Goal: Task Accomplishment & Management: Manage account settings

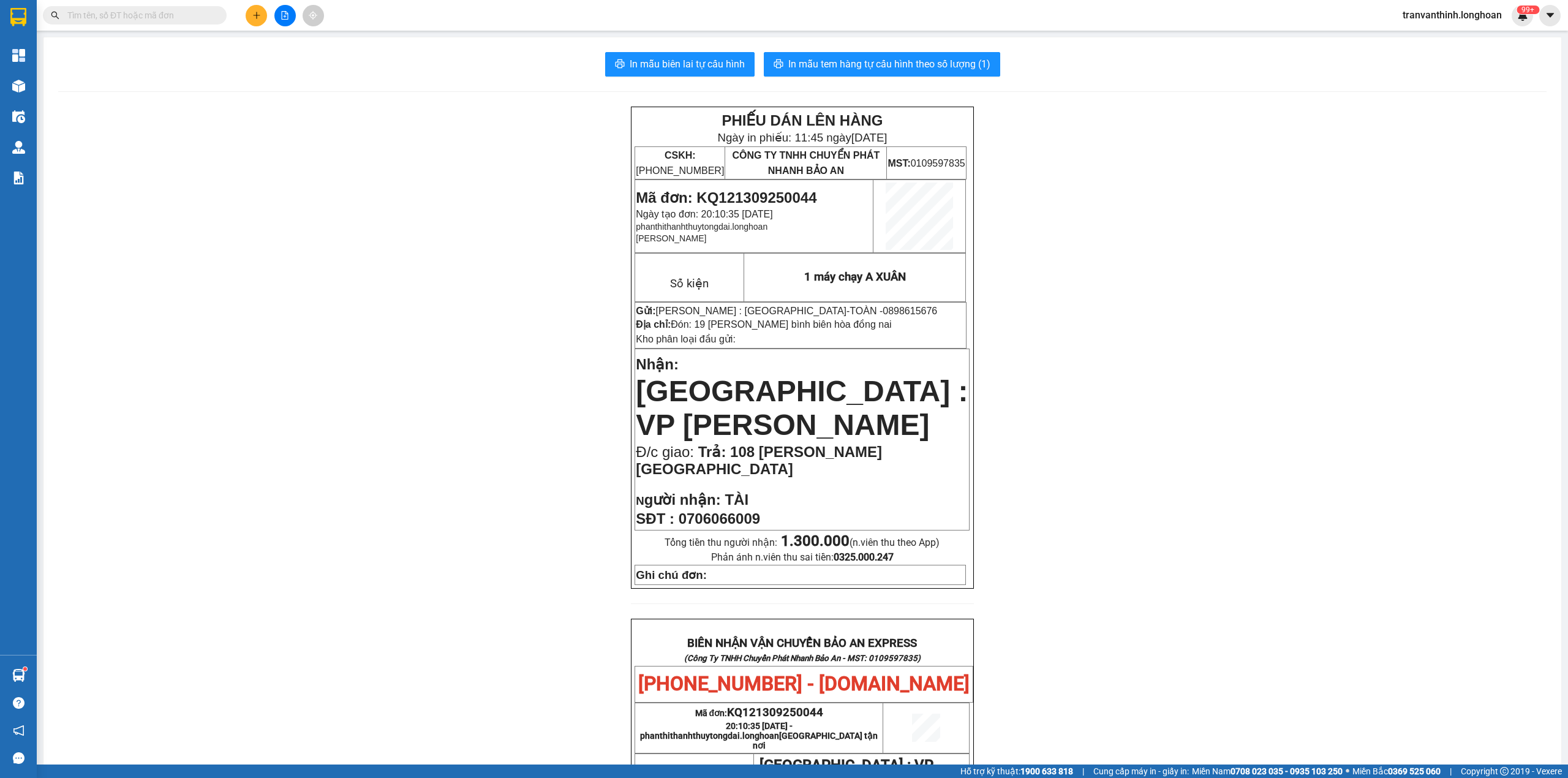
scroll to position [487, 0]
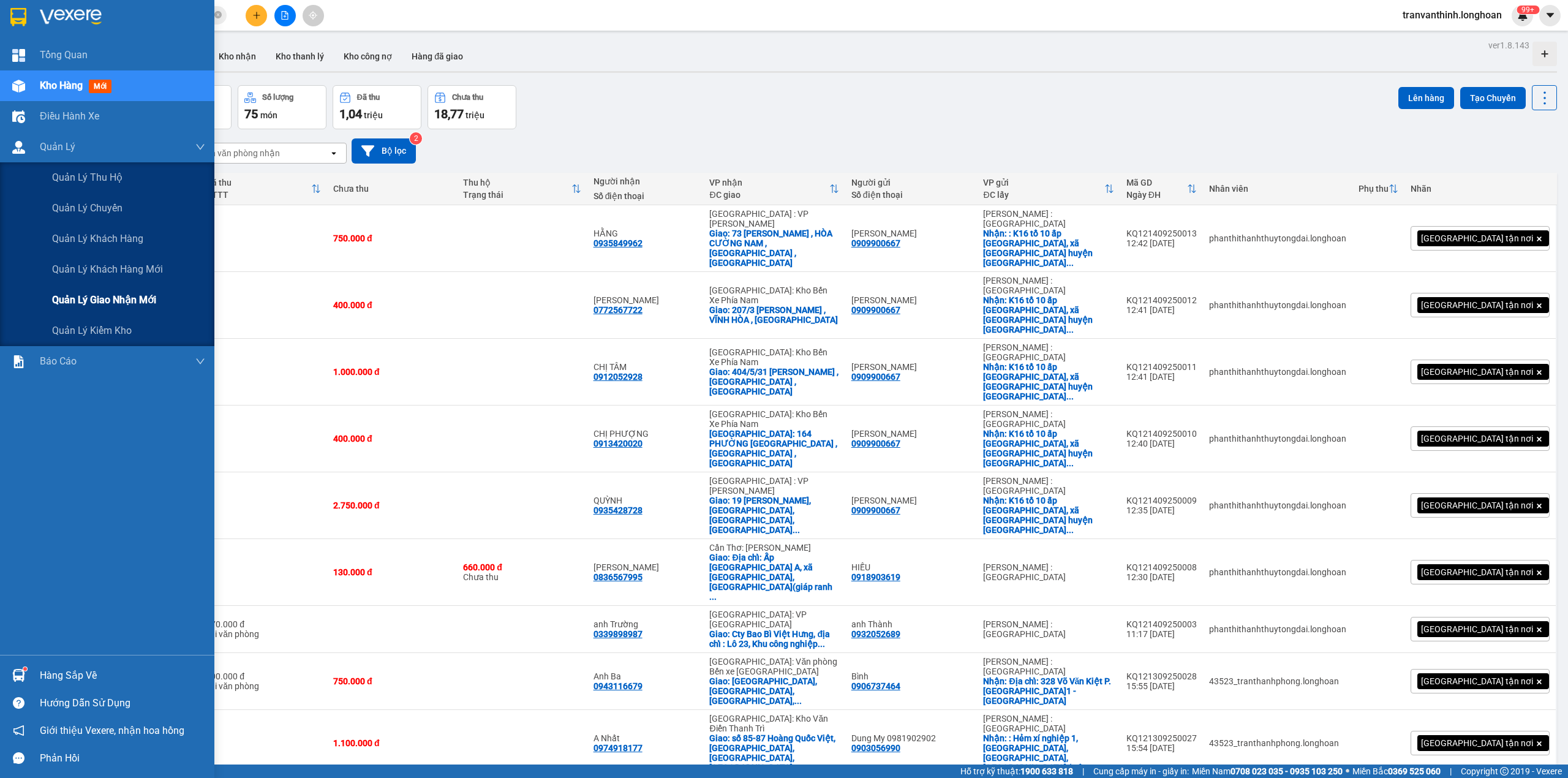
click at [123, 295] on span "Quản lý giao nhận mới" at bounding box center [104, 299] width 104 height 15
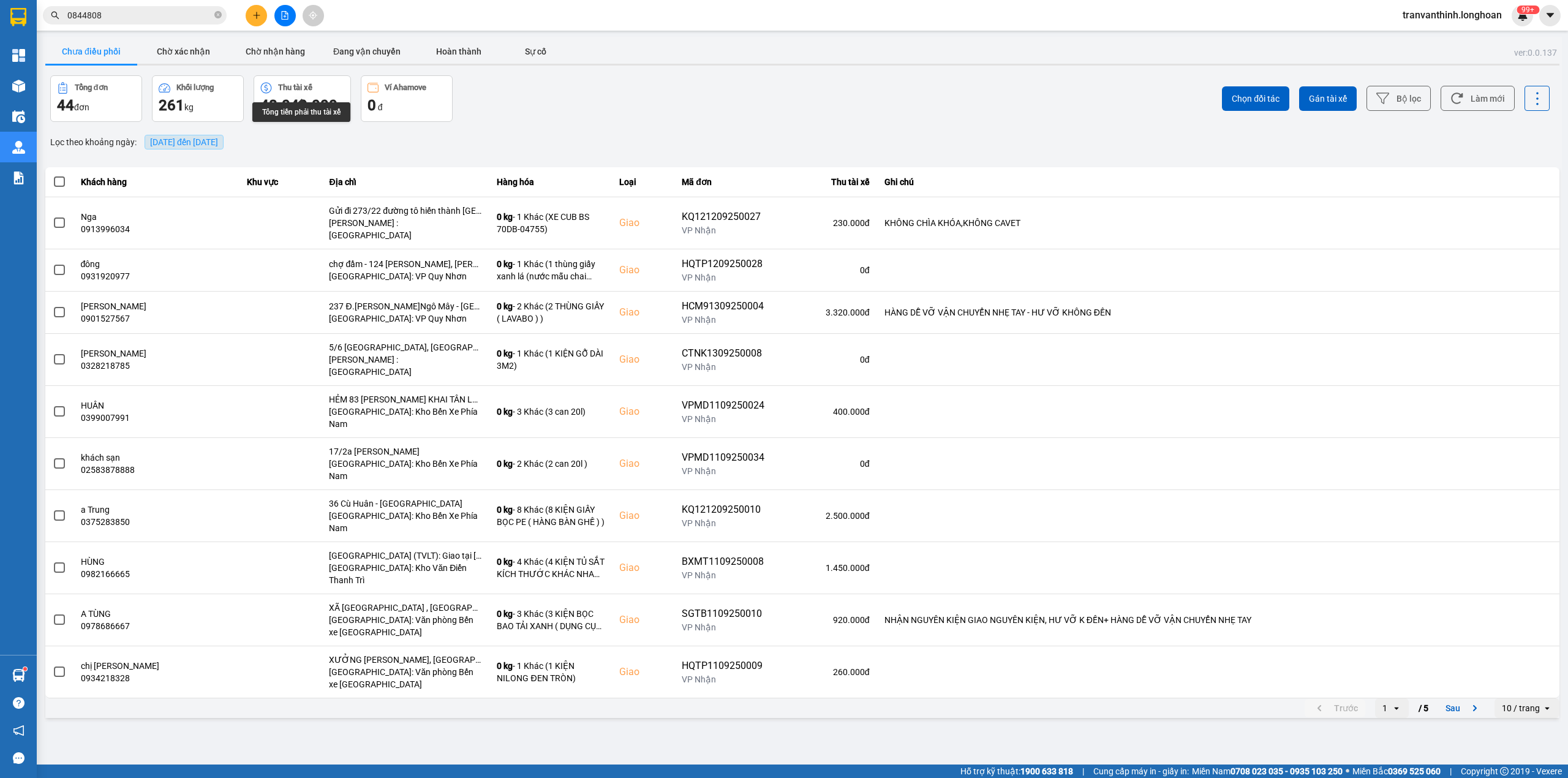
click at [203, 141] on span "[DATE] đến [DATE]" at bounding box center [184, 142] width 68 height 10
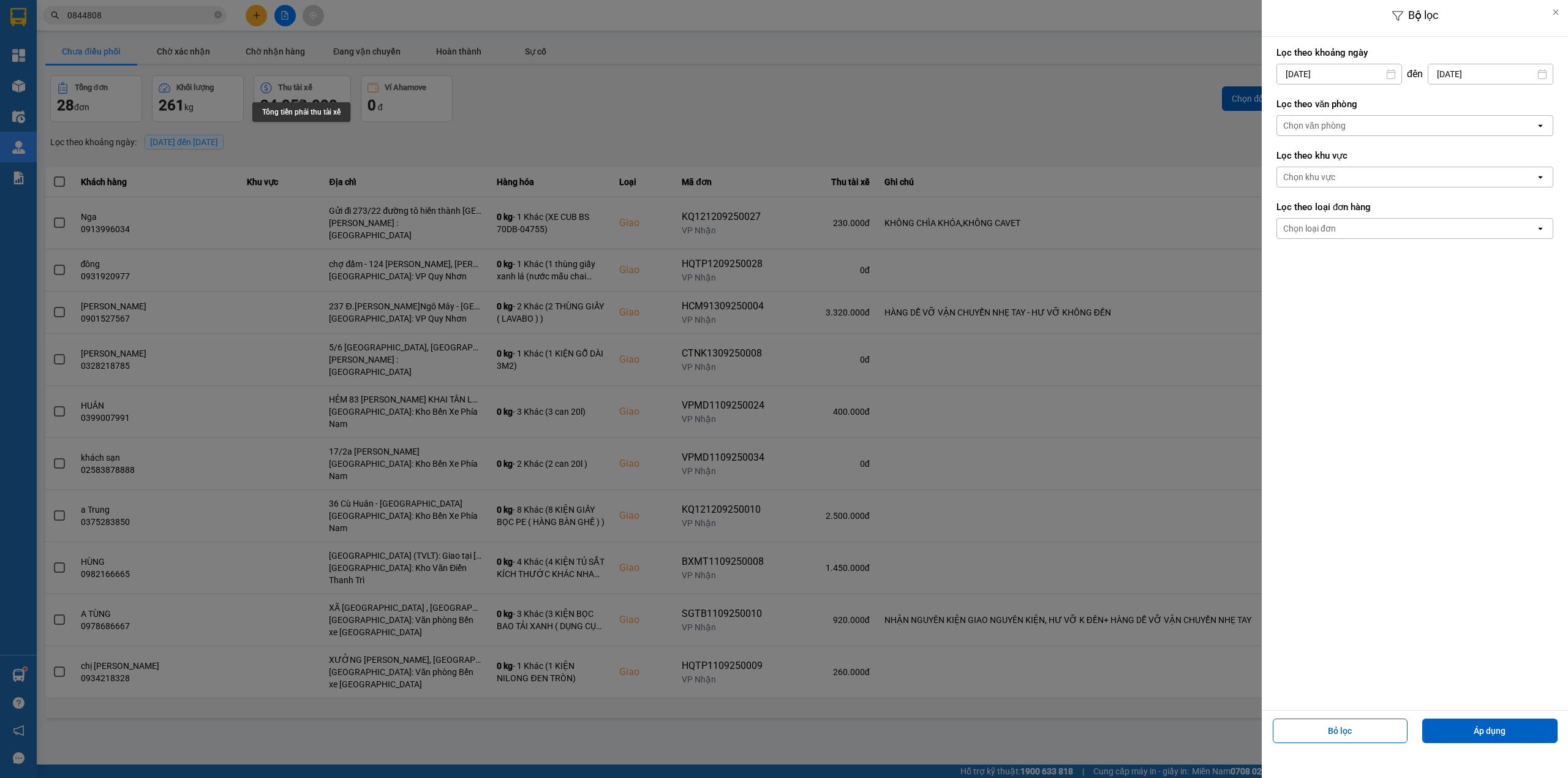
click at [1355, 70] on input "[DATE]" at bounding box center [1339, 74] width 124 height 19
click at [1034, 42] on div at bounding box center [784, 389] width 1568 height 778
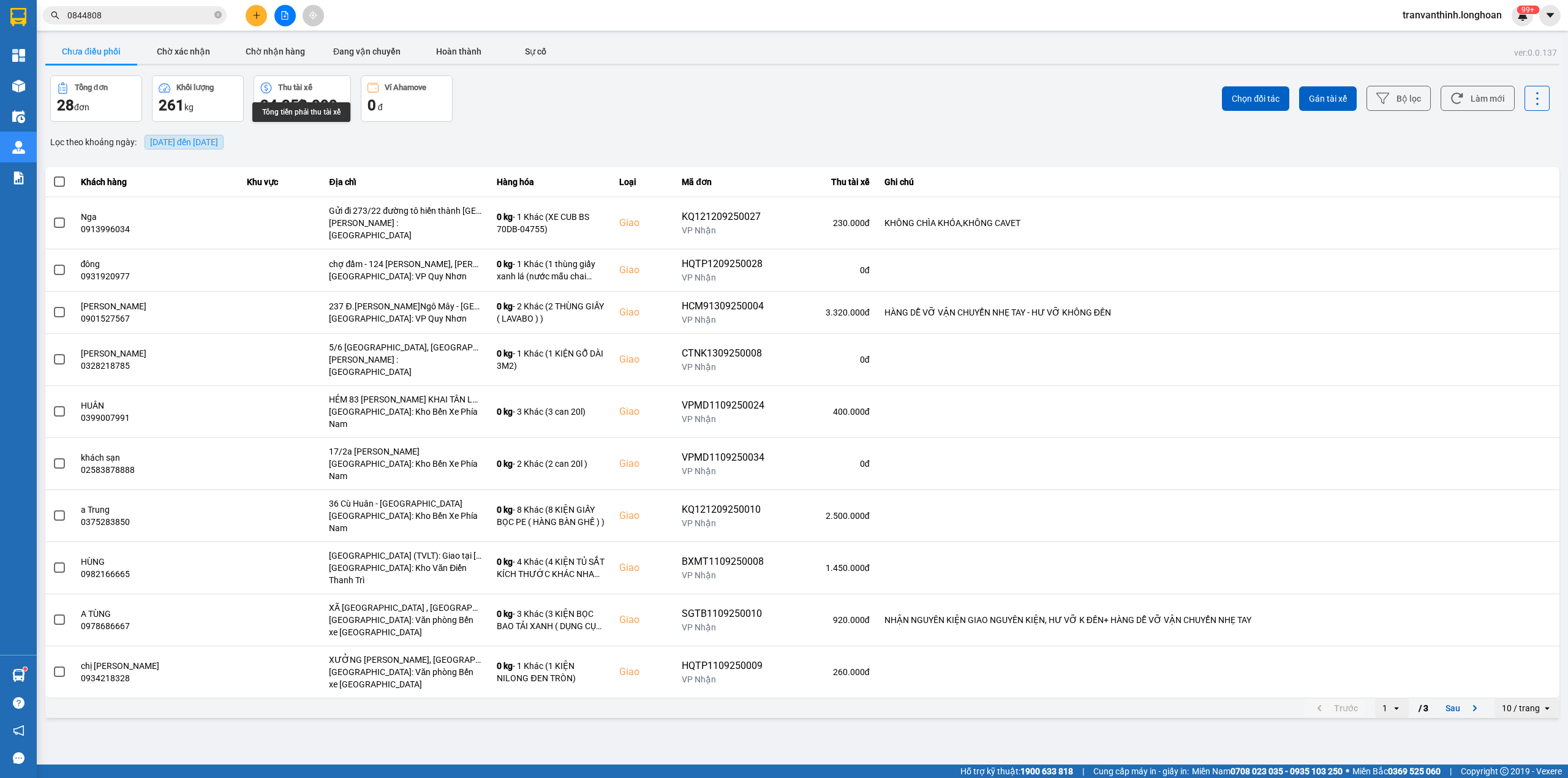
drag, startPoint x: 209, startPoint y: 132, endPoint x: 197, endPoint y: 144, distance: 17.0
click at [208, 132] on div "[DATE] đến [DATE]" at bounding box center [184, 142] width 85 height 21
click at [201, 145] on span "[DATE] đến [DATE]" at bounding box center [184, 142] width 68 height 10
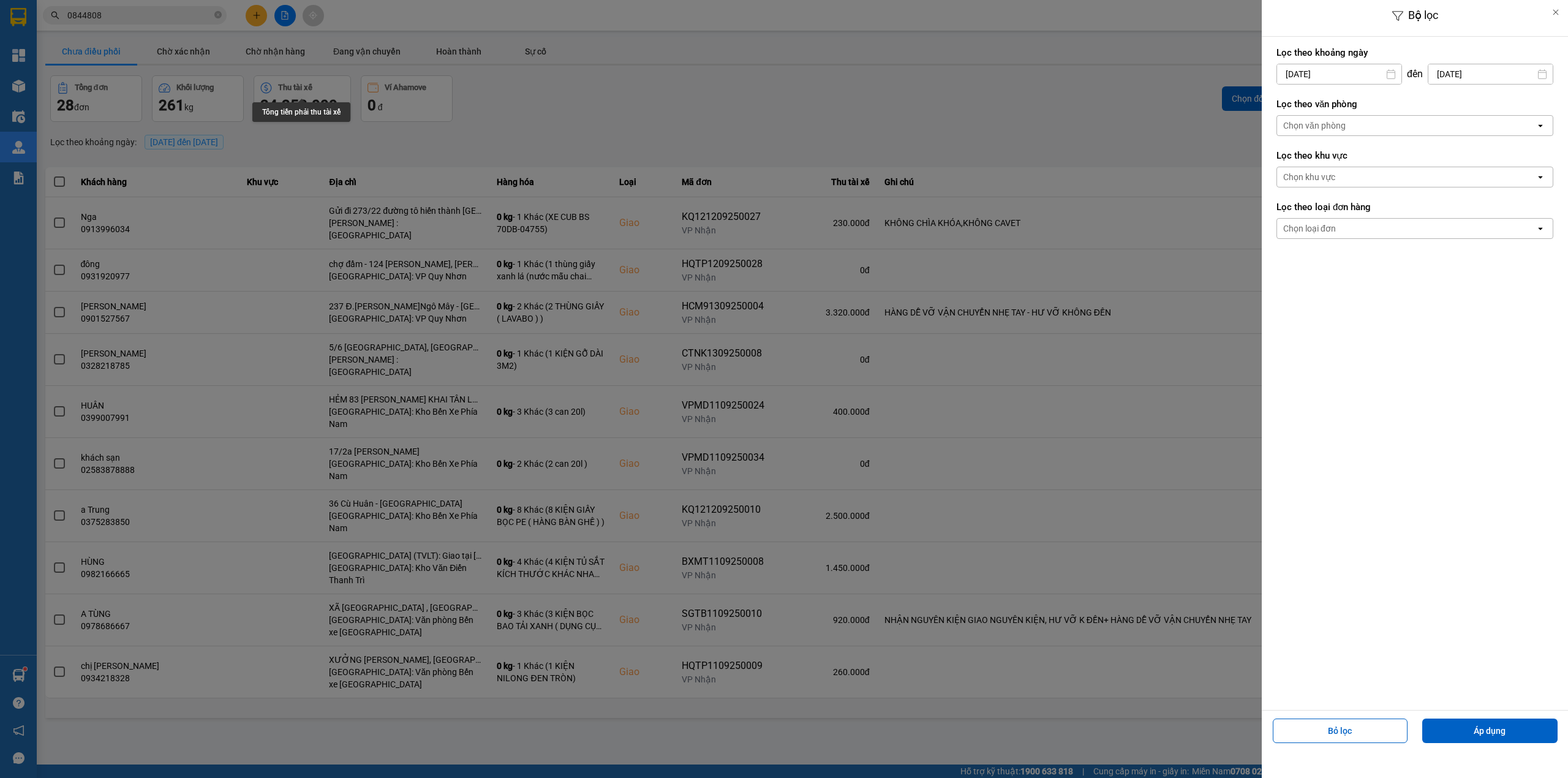
click at [1373, 128] on div "Chọn văn phòng" at bounding box center [1406, 125] width 258 height 19
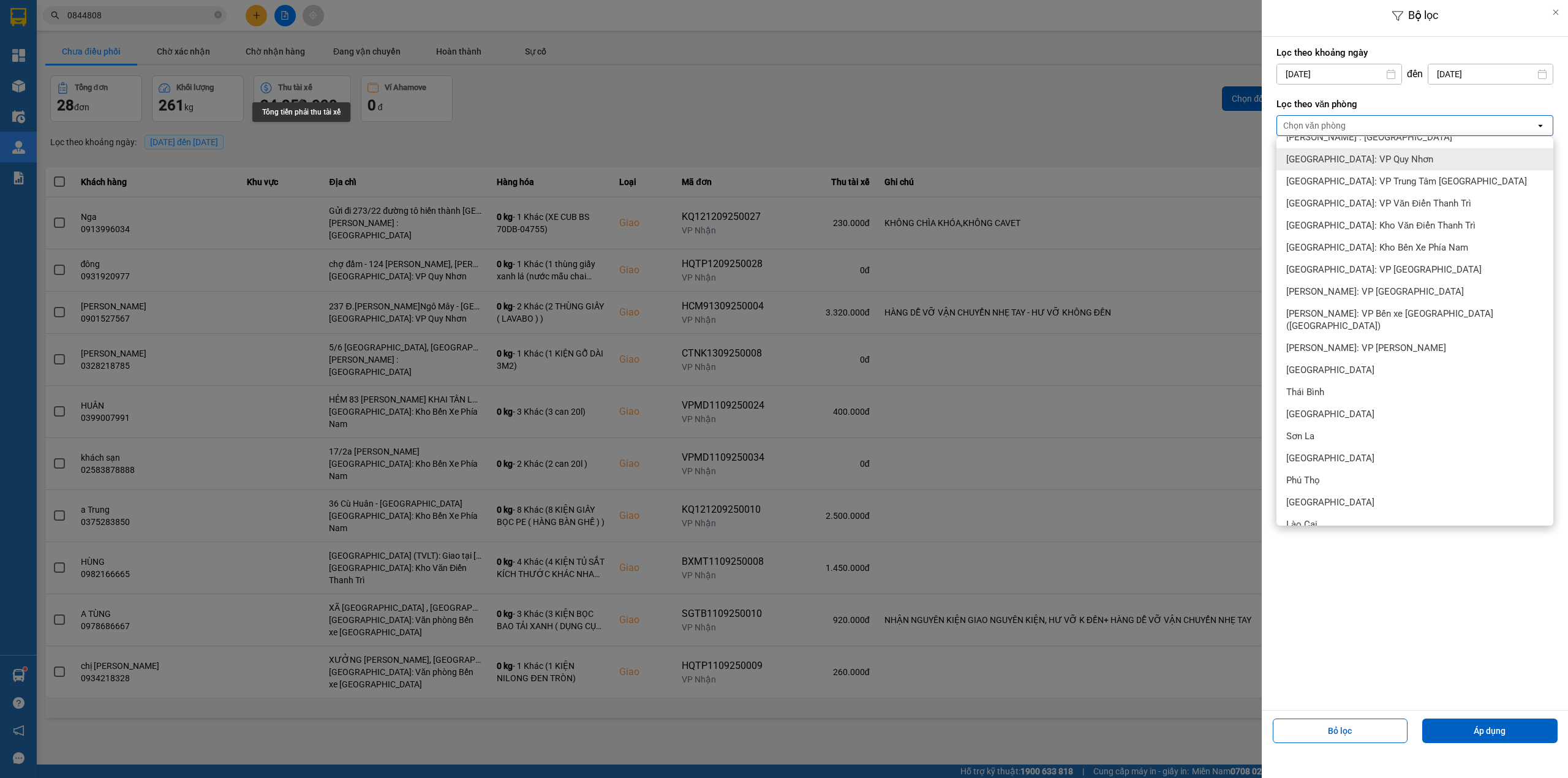
scroll to position [408, 0]
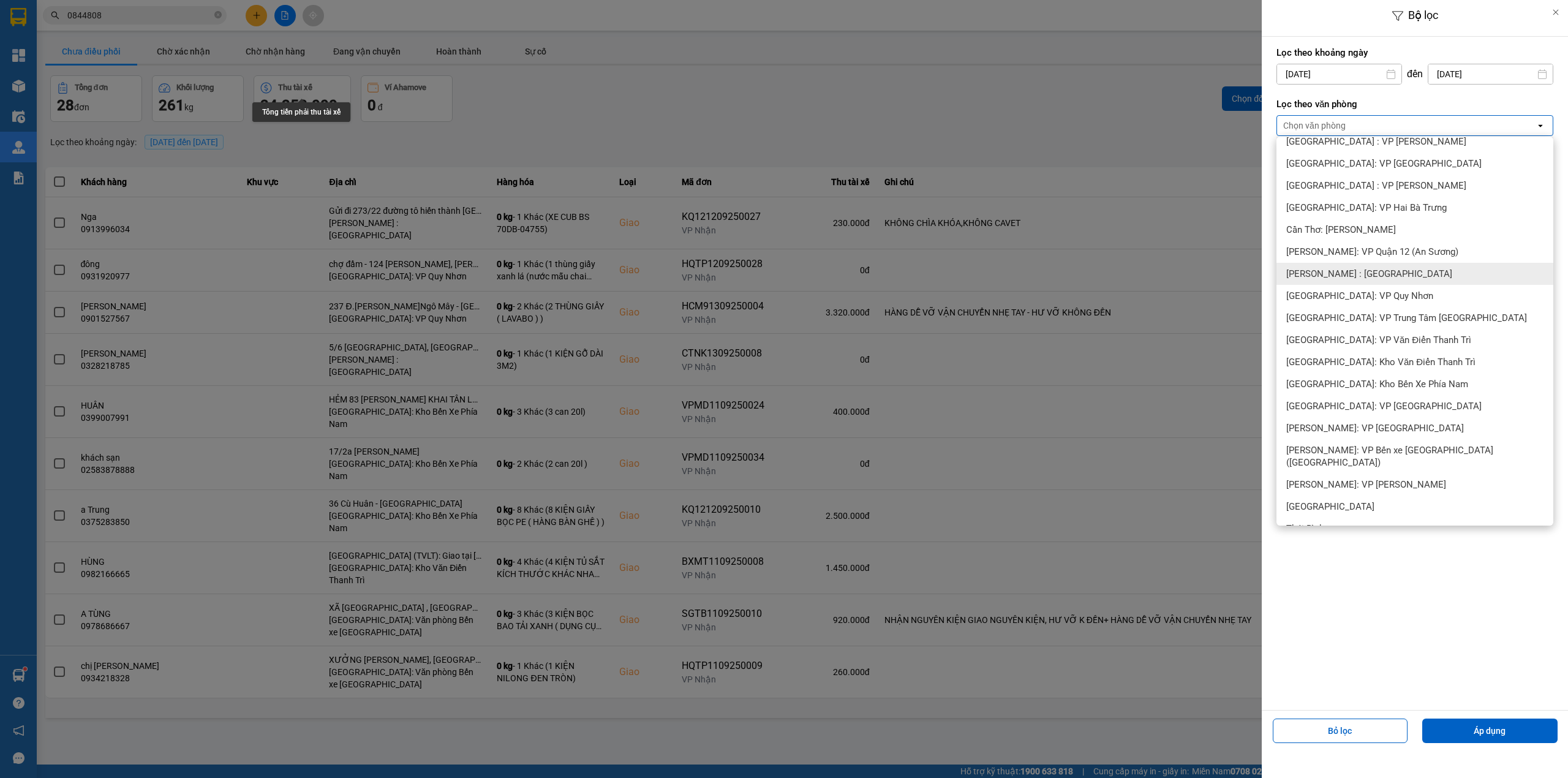
click at [1377, 273] on span "[PERSON_NAME] : [GEOGRAPHIC_DATA]" at bounding box center [1369, 274] width 166 height 12
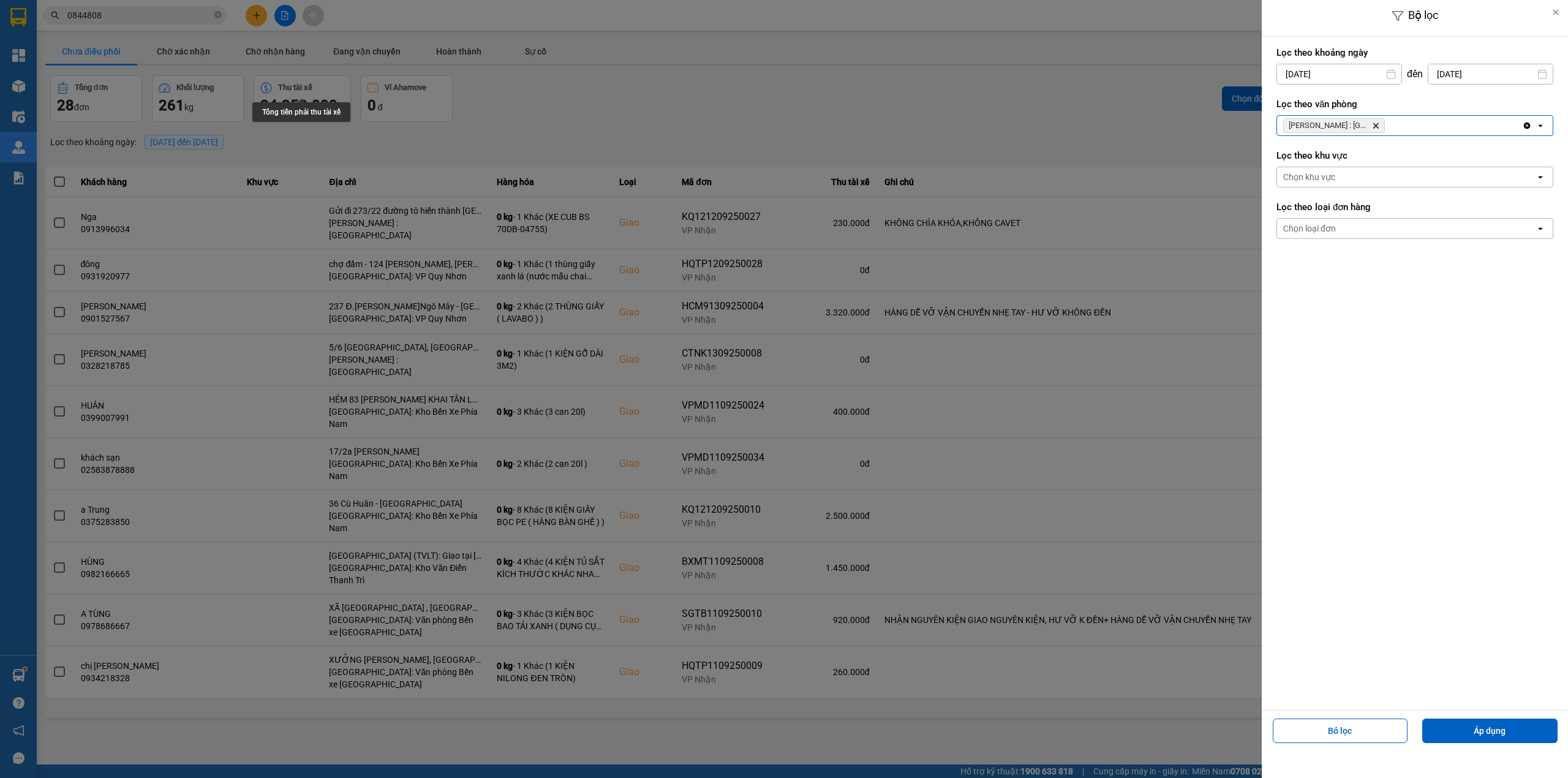
click at [1360, 235] on div "Chọn loại đơn" at bounding box center [1406, 228] width 258 height 19
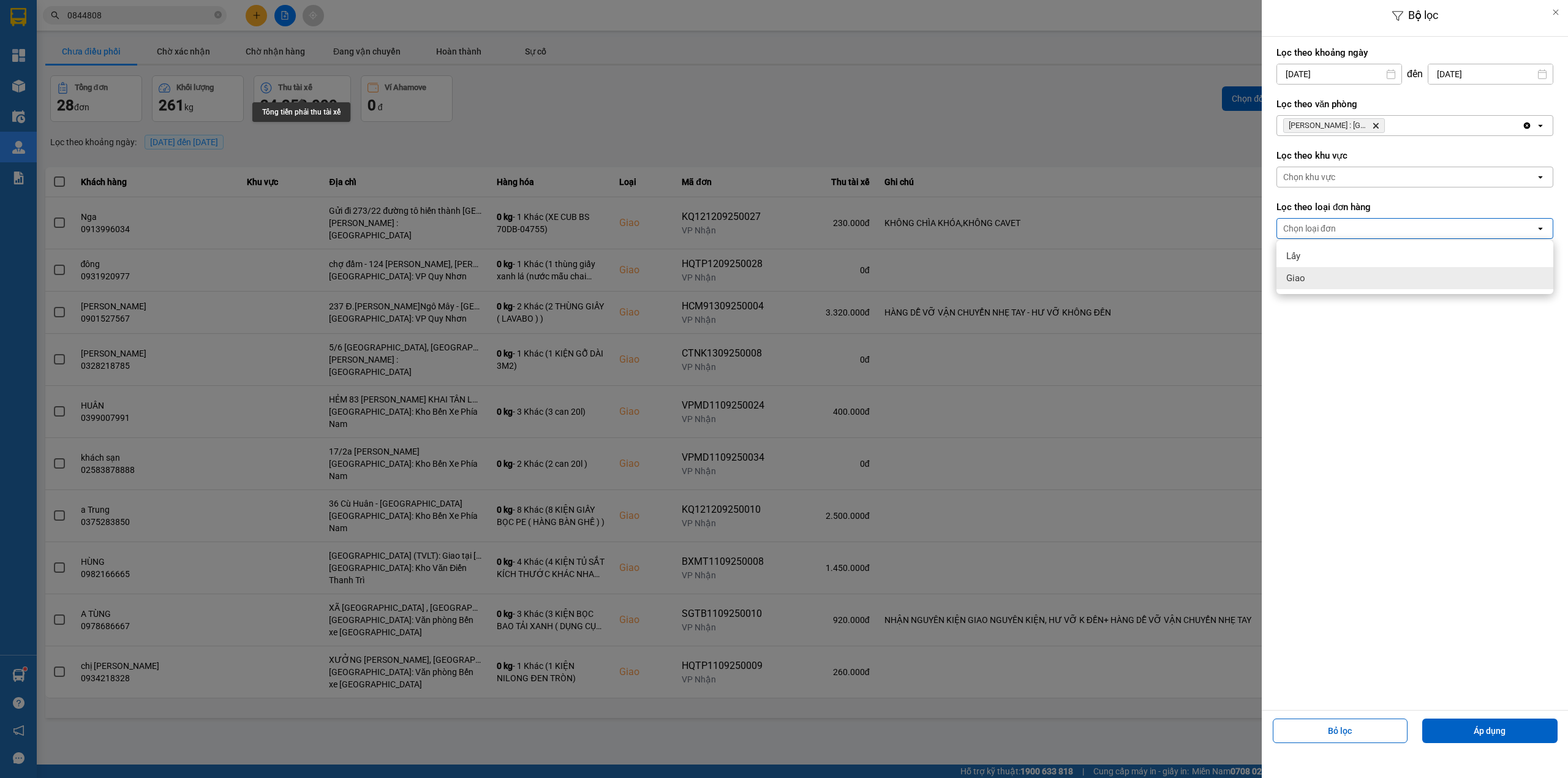
click at [1328, 280] on div "Giao" at bounding box center [1415, 278] width 277 height 22
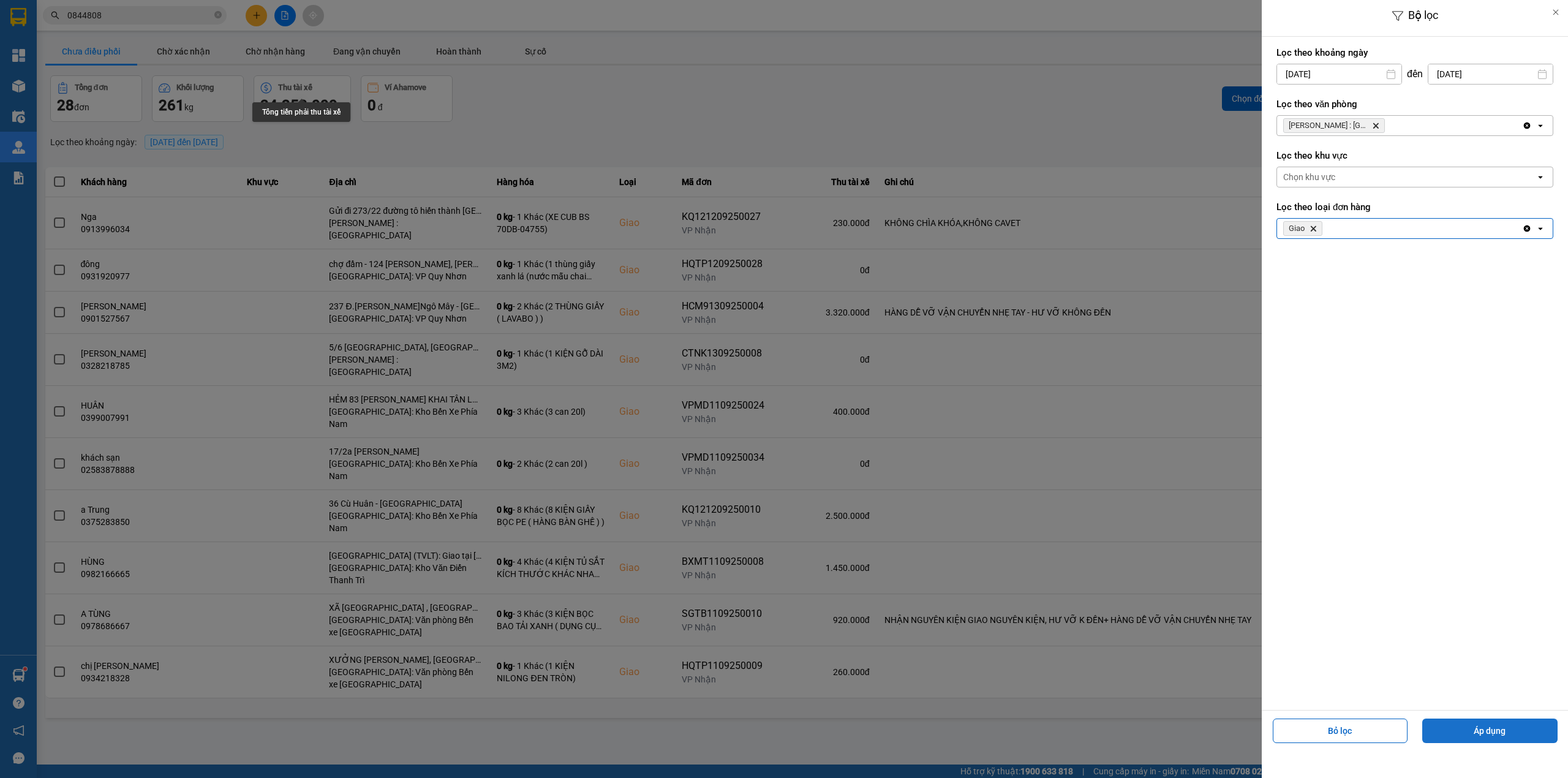
click at [1498, 746] on div "Bỏ lọc Áp dụng" at bounding box center [1414, 736] width 300 height 44
click at [1498, 740] on button "Áp dụng" at bounding box center [1490, 730] width 136 height 25
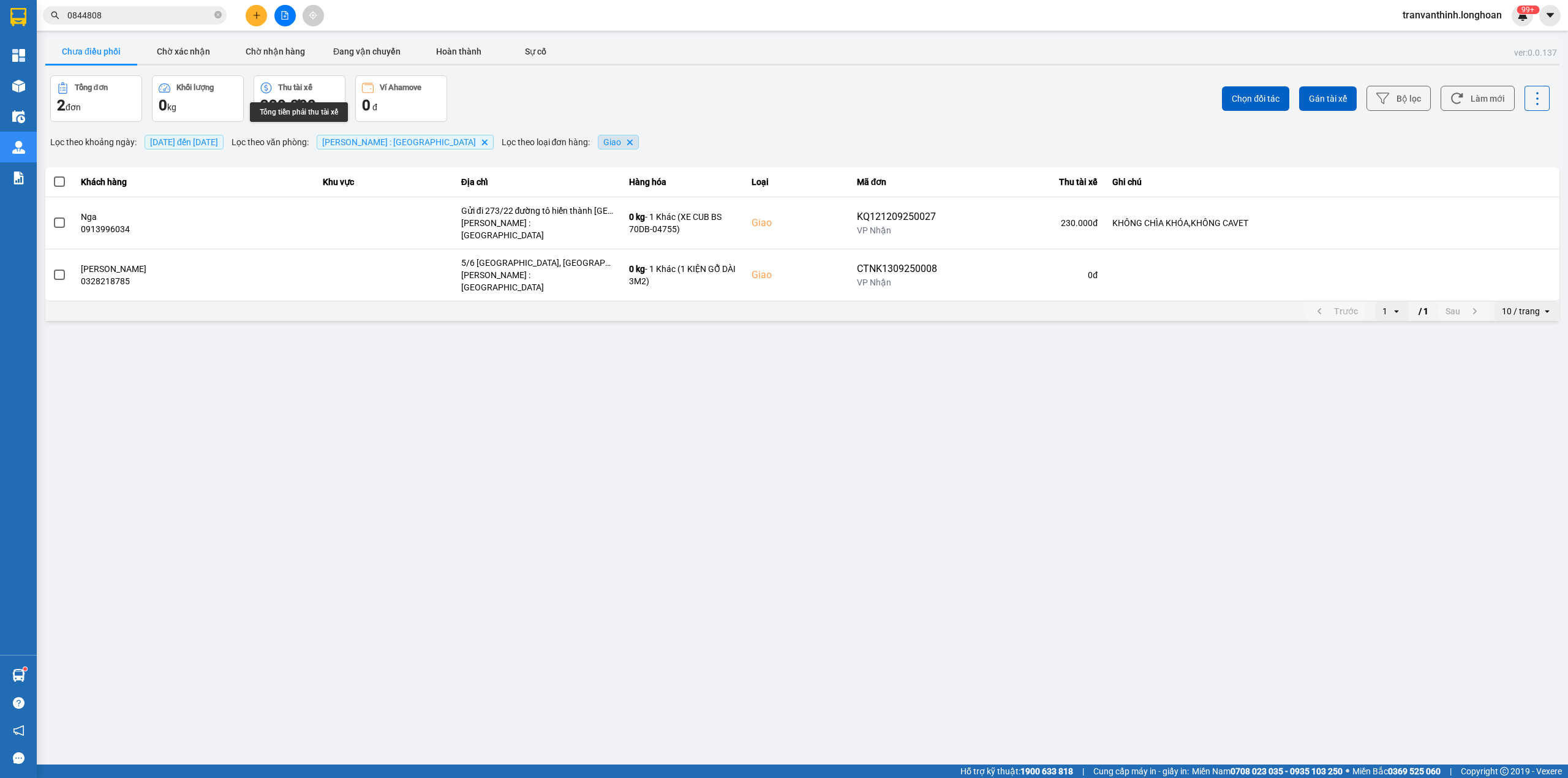
click at [608, 144] on span "Giao" at bounding box center [612, 142] width 17 height 10
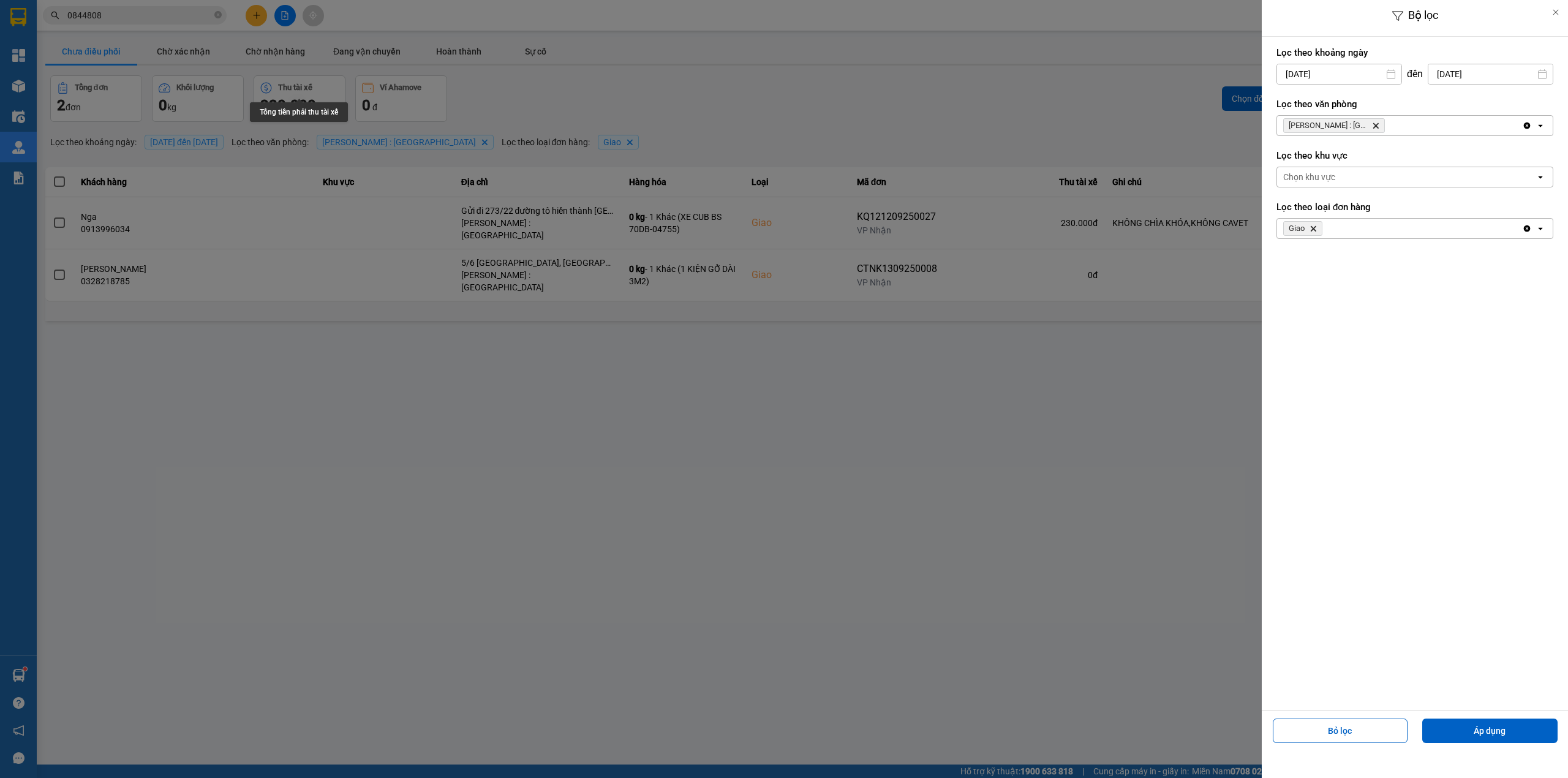
click at [1312, 230] on icon "Delete" at bounding box center [1313, 228] width 7 height 7
click at [1333, 224] on div "Chọn loại đơn" at bounding box center [1310, 228] width 52 height 12
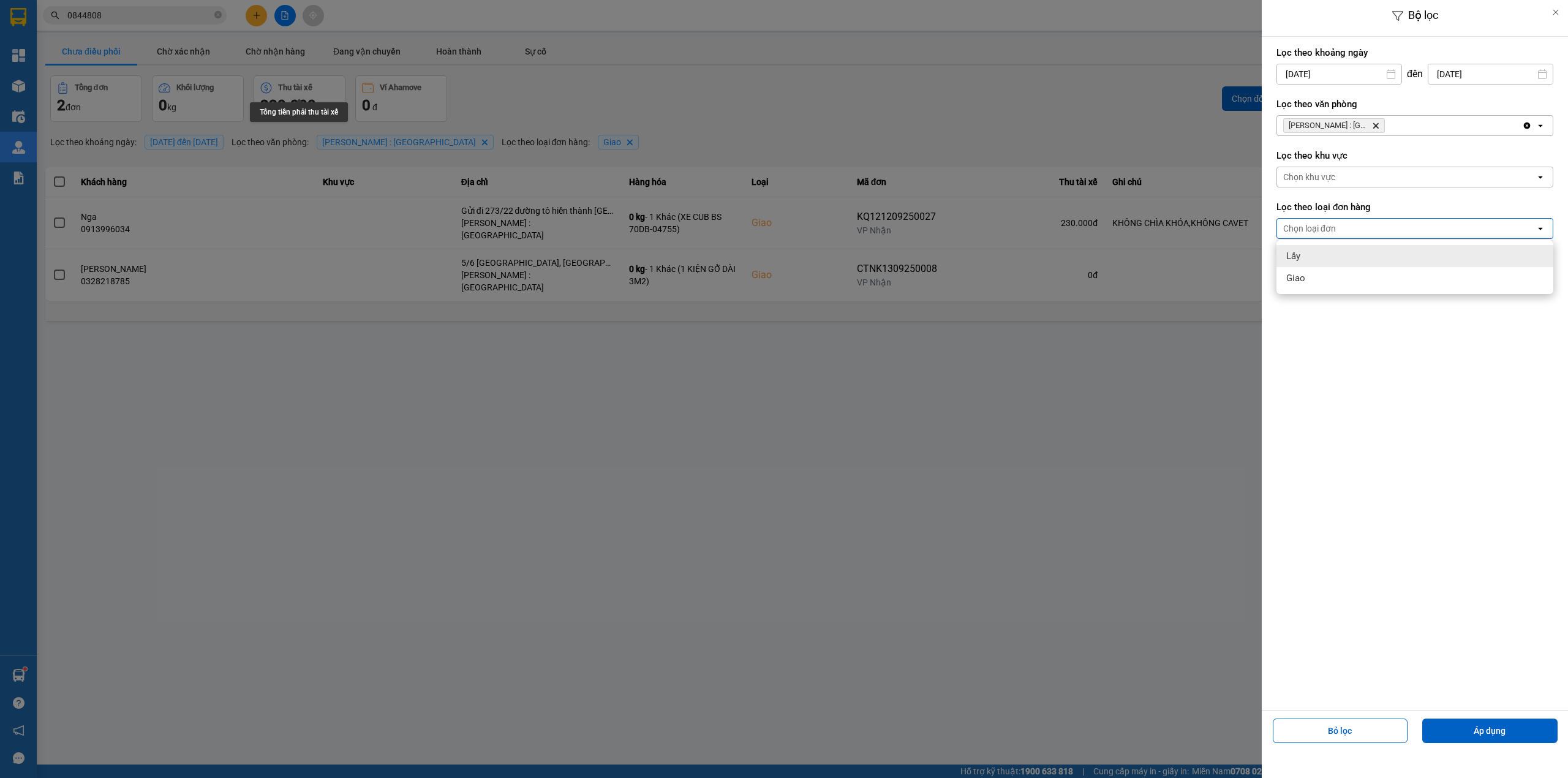
click at [1342, 251] on div "Lấy" at bounding box center [1415, 256] width 277 height 22
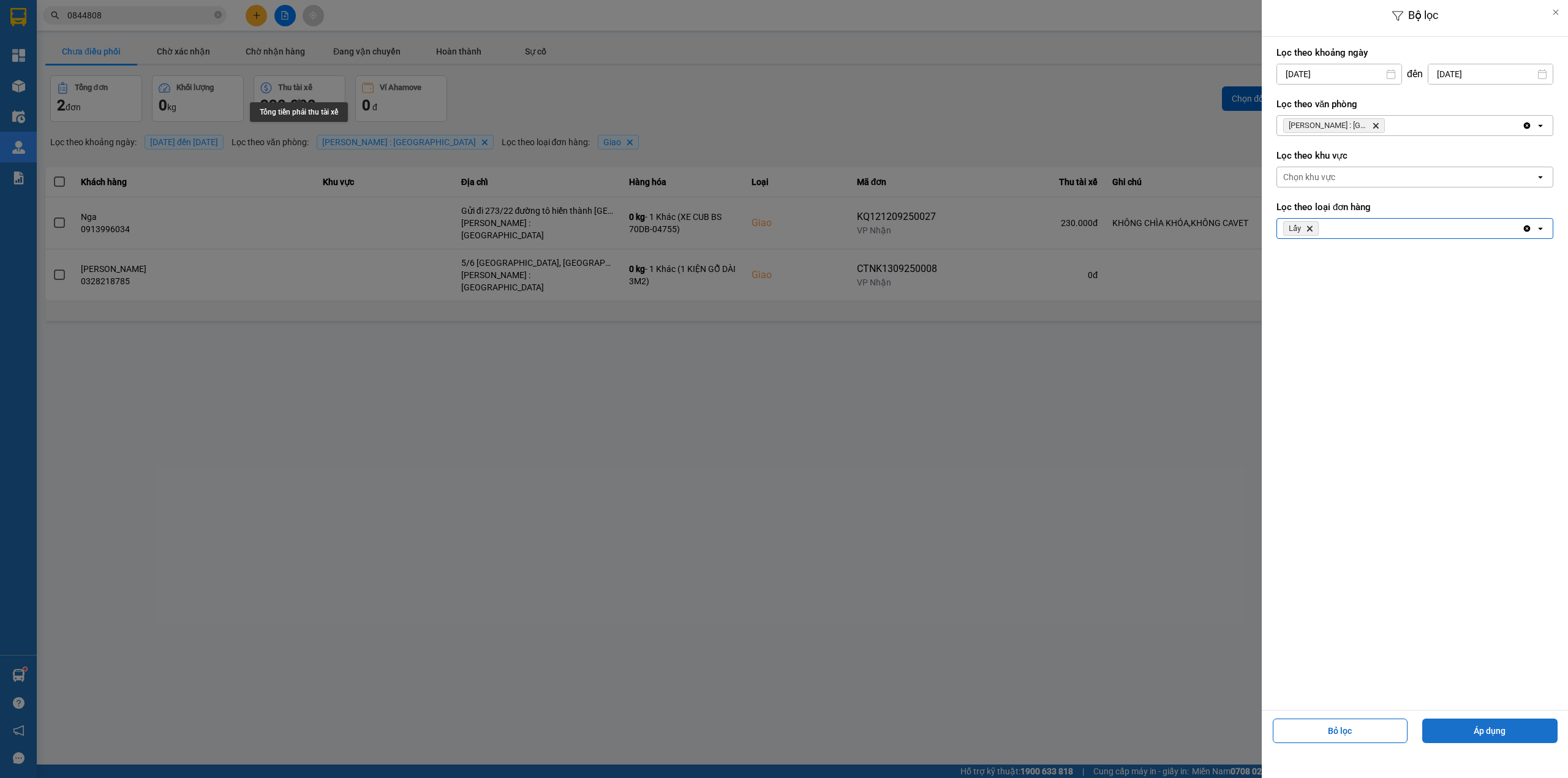
click at [1522, 735] on button "Áp dụng" at bounding box center [1490, 730] width 136 height 25
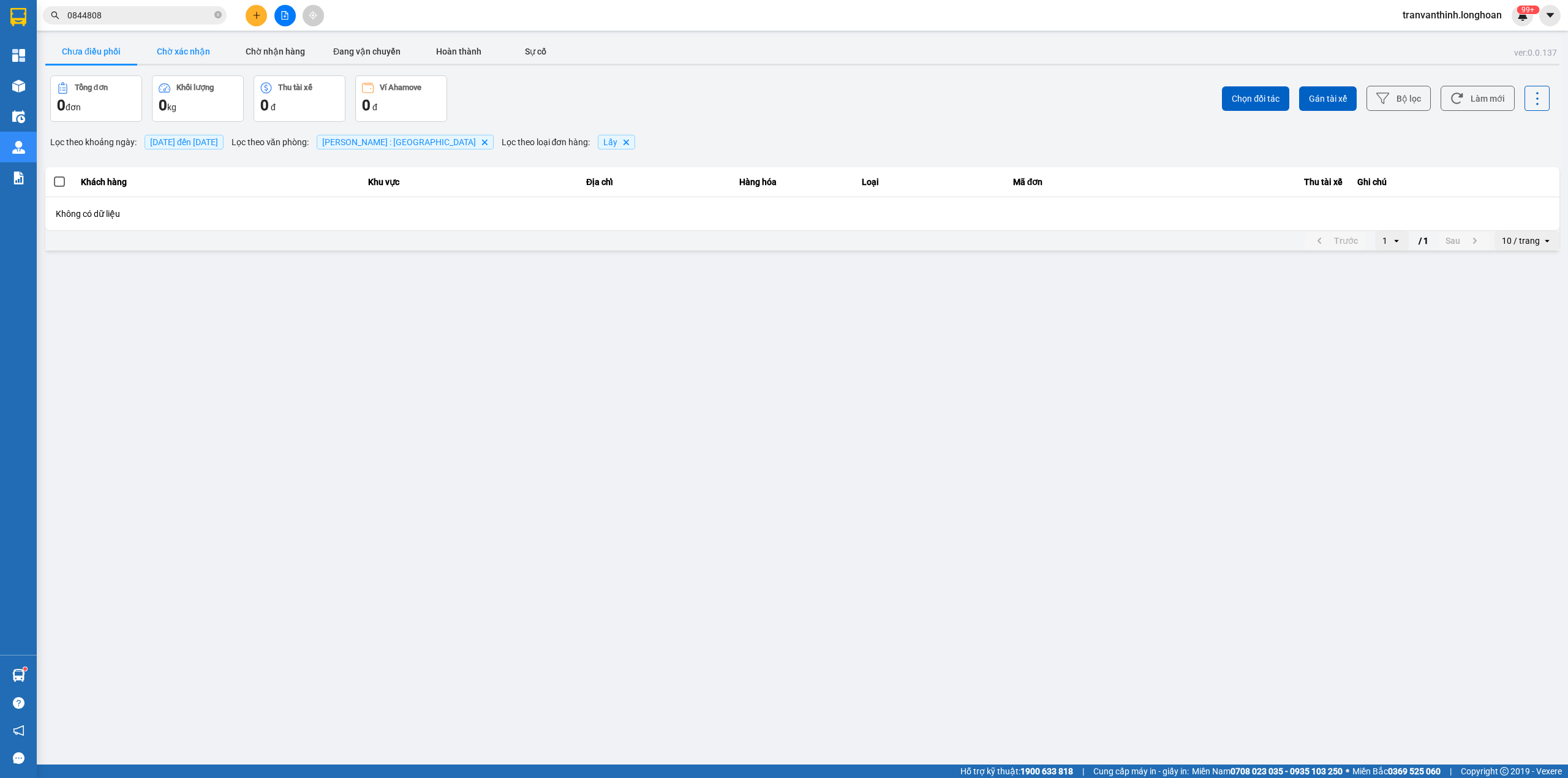
click at [172, 50] on button "Chờ xác nhận" at bounding box center [183, 51] width 92 height 25
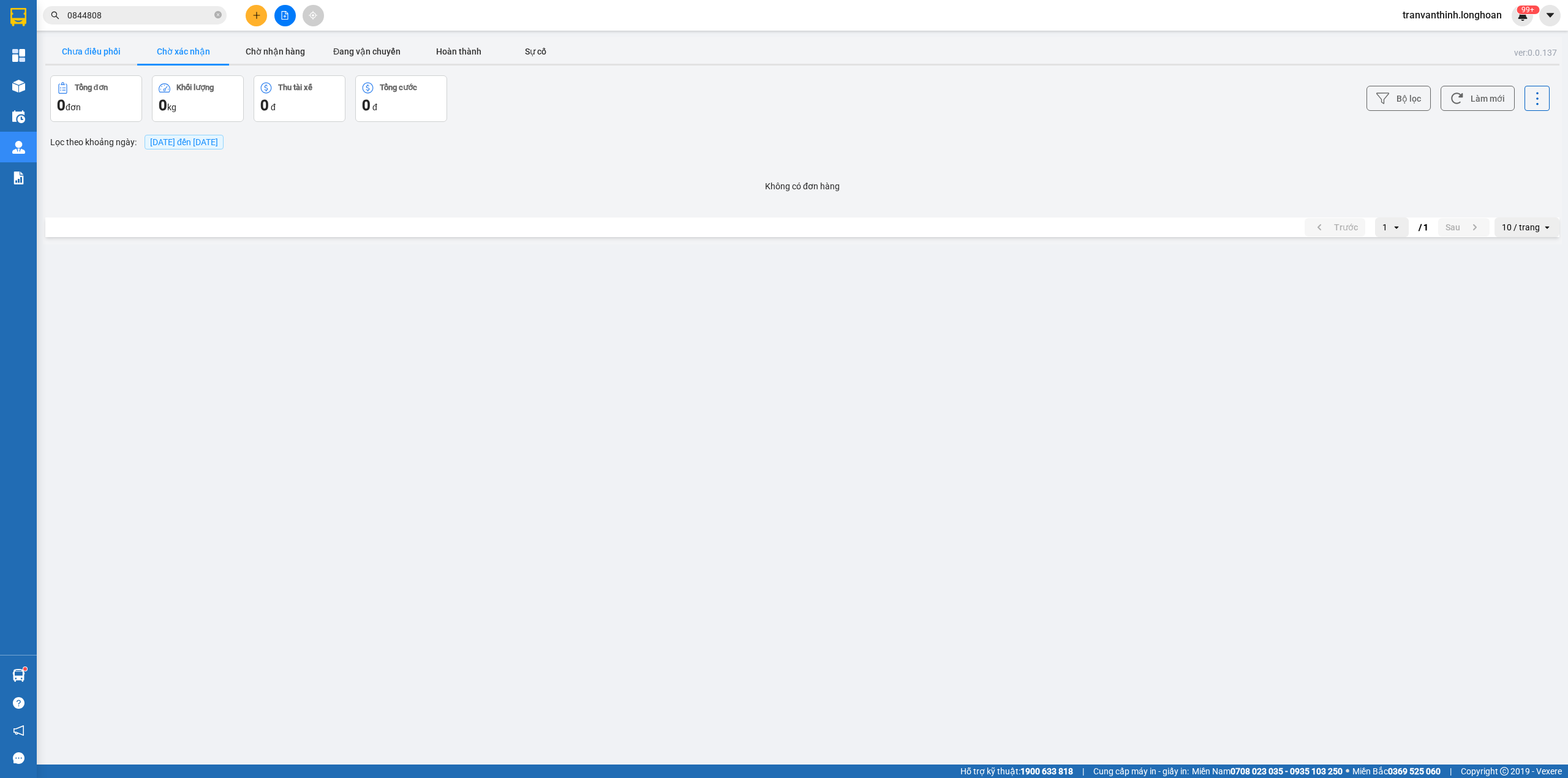
click at [87, 56] on button "Chưa điều phối" at bounding box center [91, 51] width 92 height 25
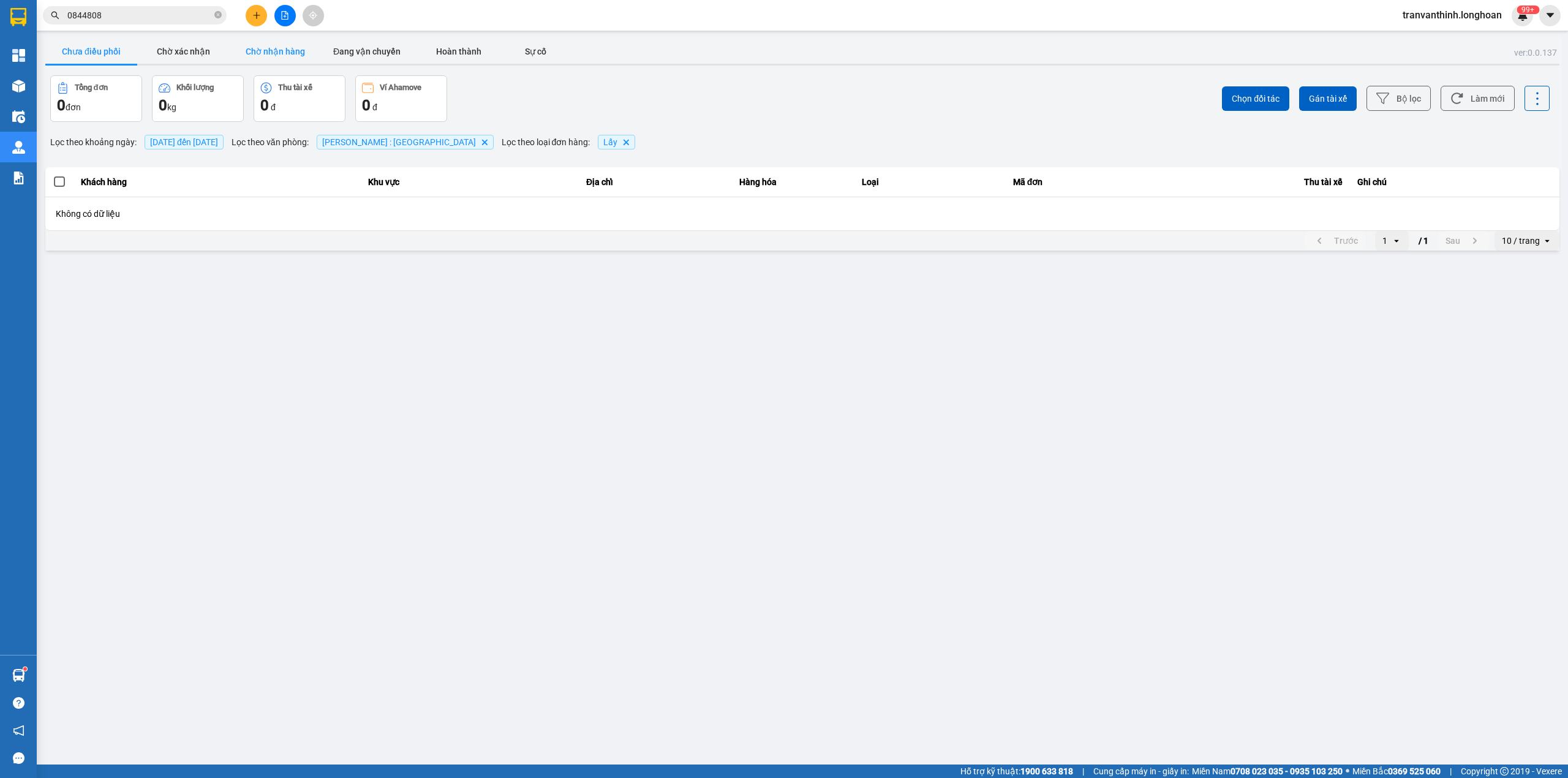
click at [283, 50] on button "Chờ nhận hàng" at bounding box center [275, 51] width 92 height 25
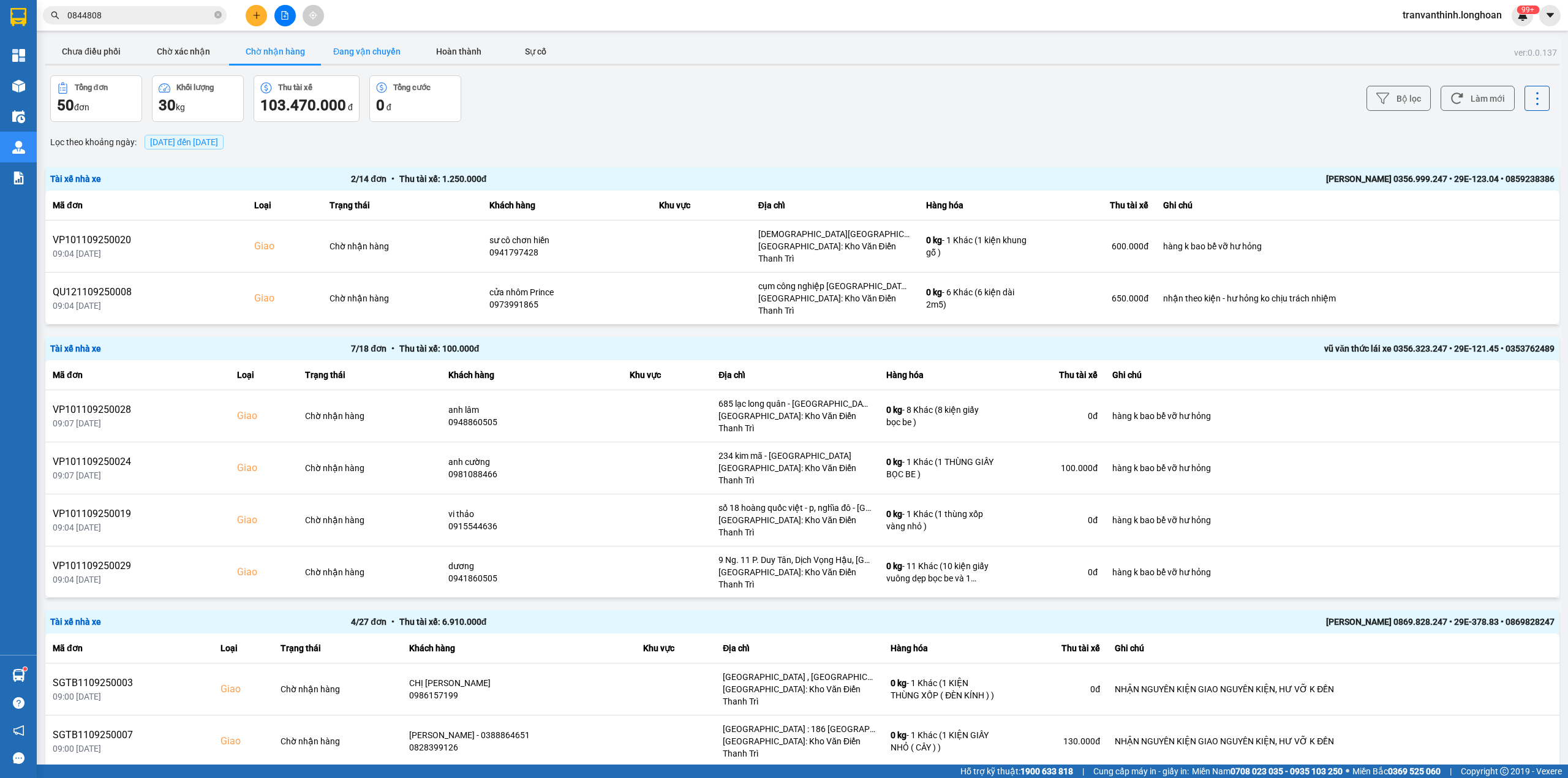
click at [366, 52] on button "Đang vận chuyển" at bounding box center [366, 51] width 92 height 25
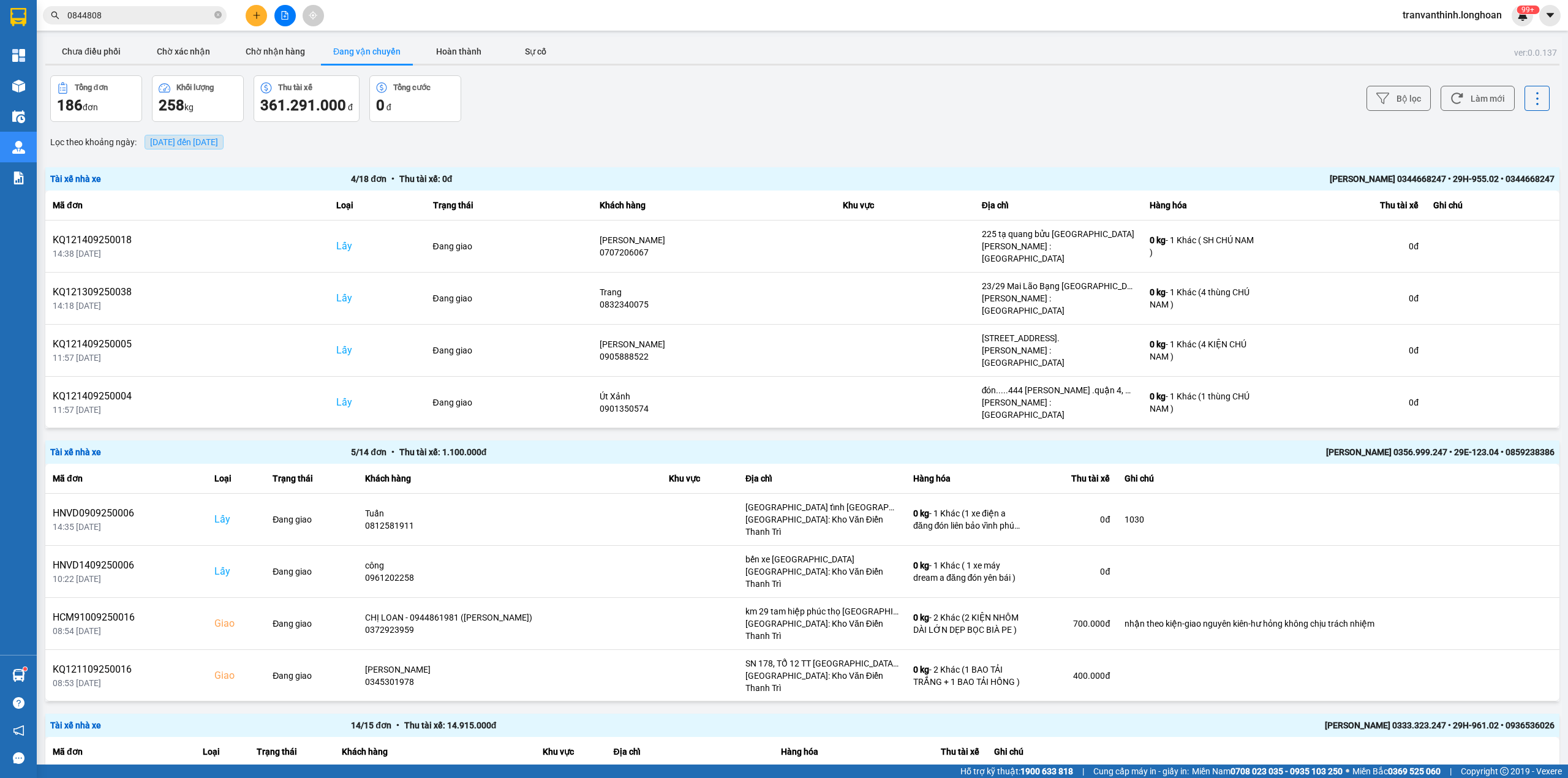
click at [216, 140] on span "[DATE] đến [DATE]" at bounding box center [184, 142] width 68 height 10
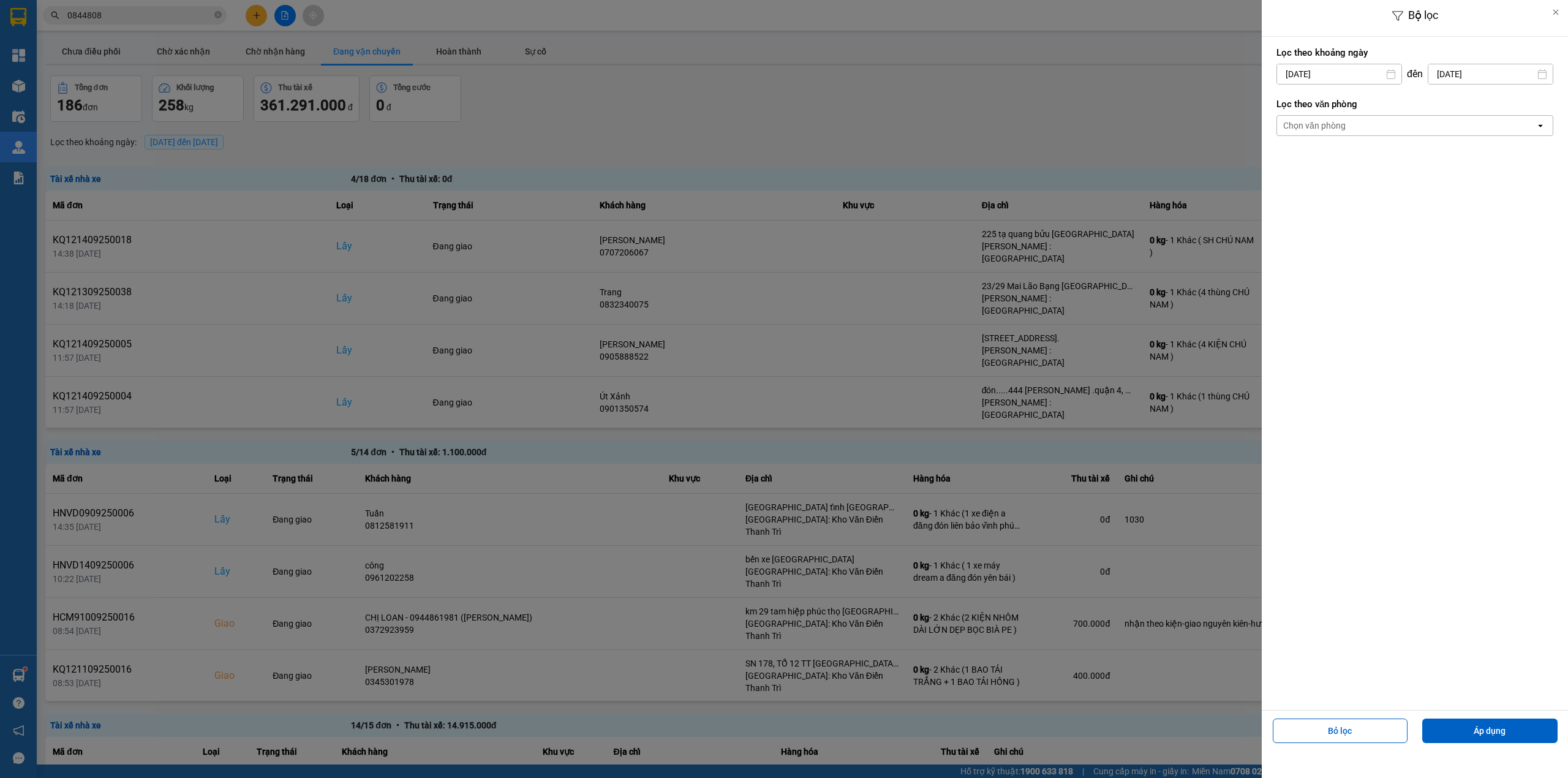
click at [1373, 75] on input "[DATE]" at bounding box center [1339, 74] width 124 height 19
click at [1280, 162] on div "1" at bounding box center [1284, 164] width 17 height 15
type input "[DATE]"
click at [1351, 124] on div "Chọn văn phòng" at bounding box center [1406, 125] width 258 height 19
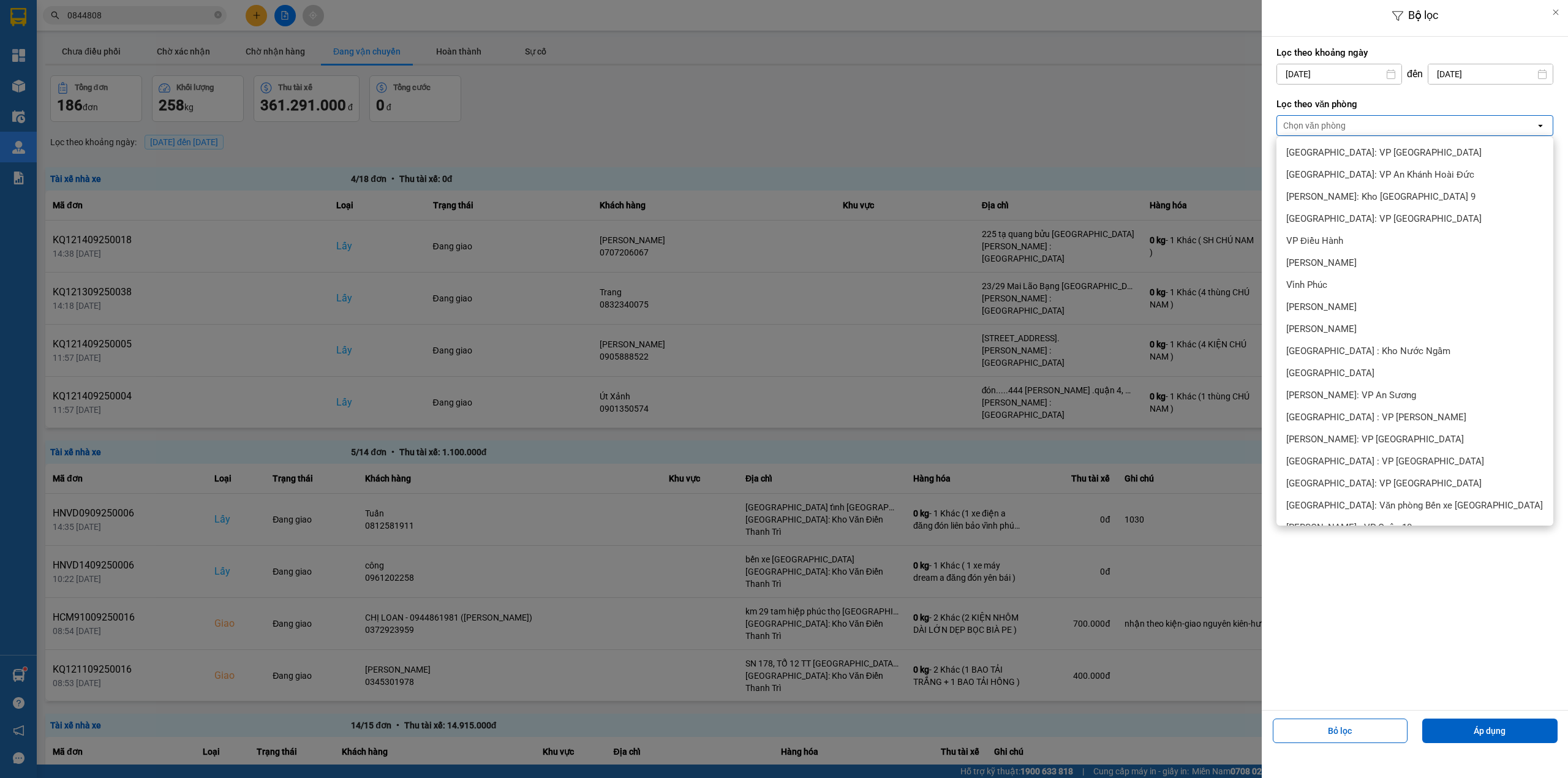
scroll to position [272, 0]
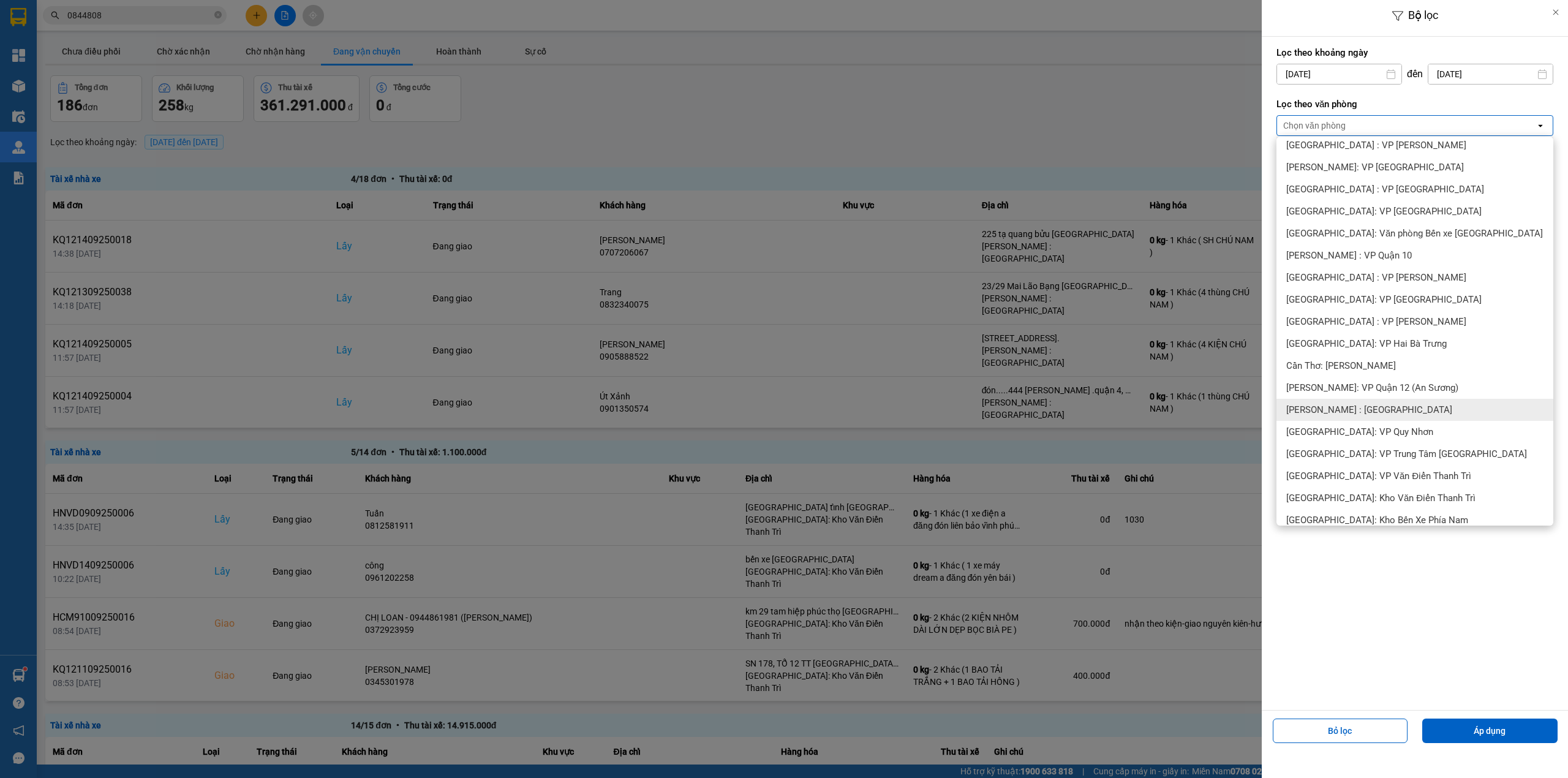
click at [1370, 410] on span "[PERSON_NAME] : [GEOGRAPHIC_DATA]" at bounding box center [1369, 409] width 166 height 12
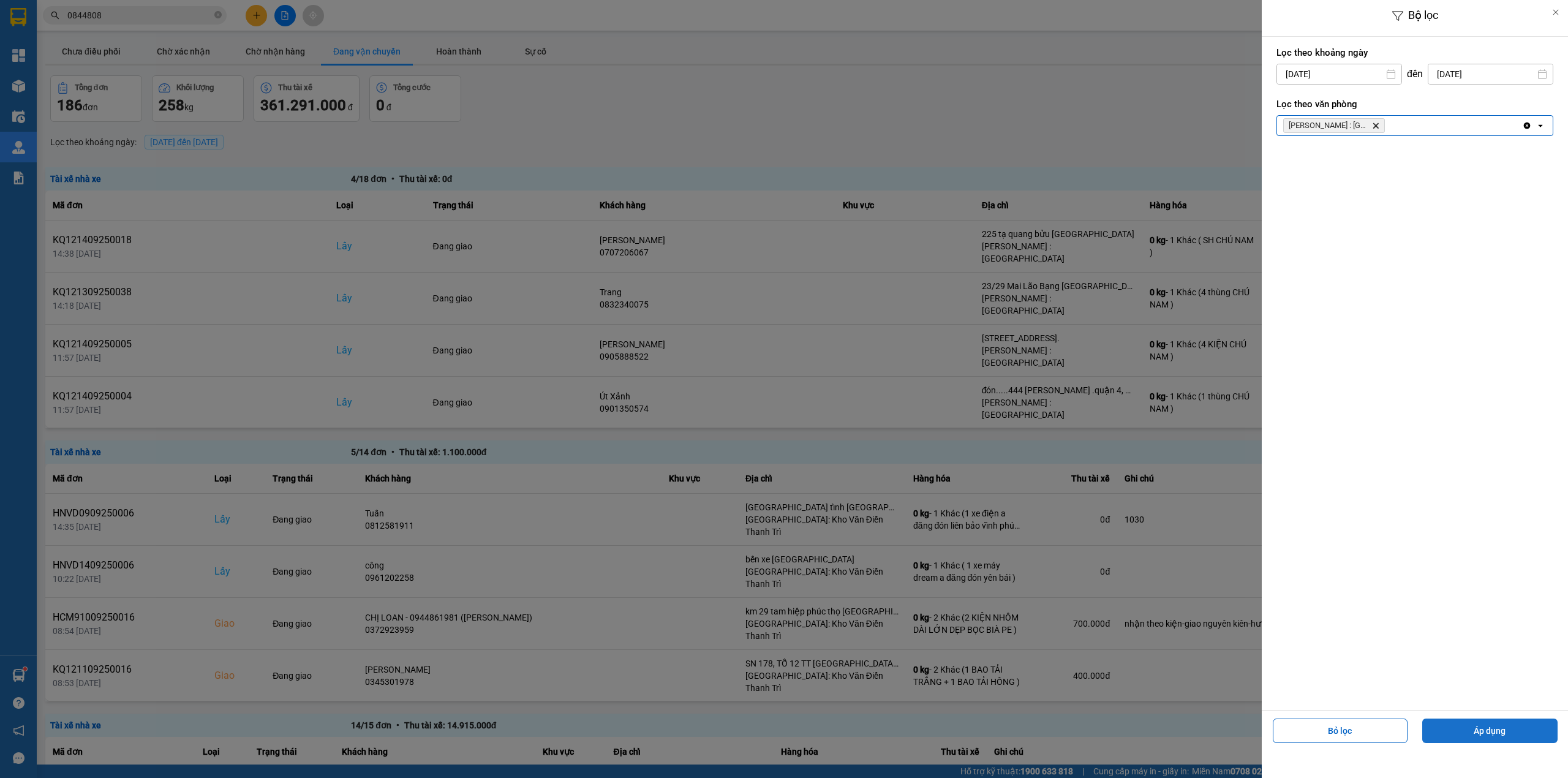
click at [1488, 729] on button "Áp dụng" at bounding box center [1490, 730] width 136 height 25
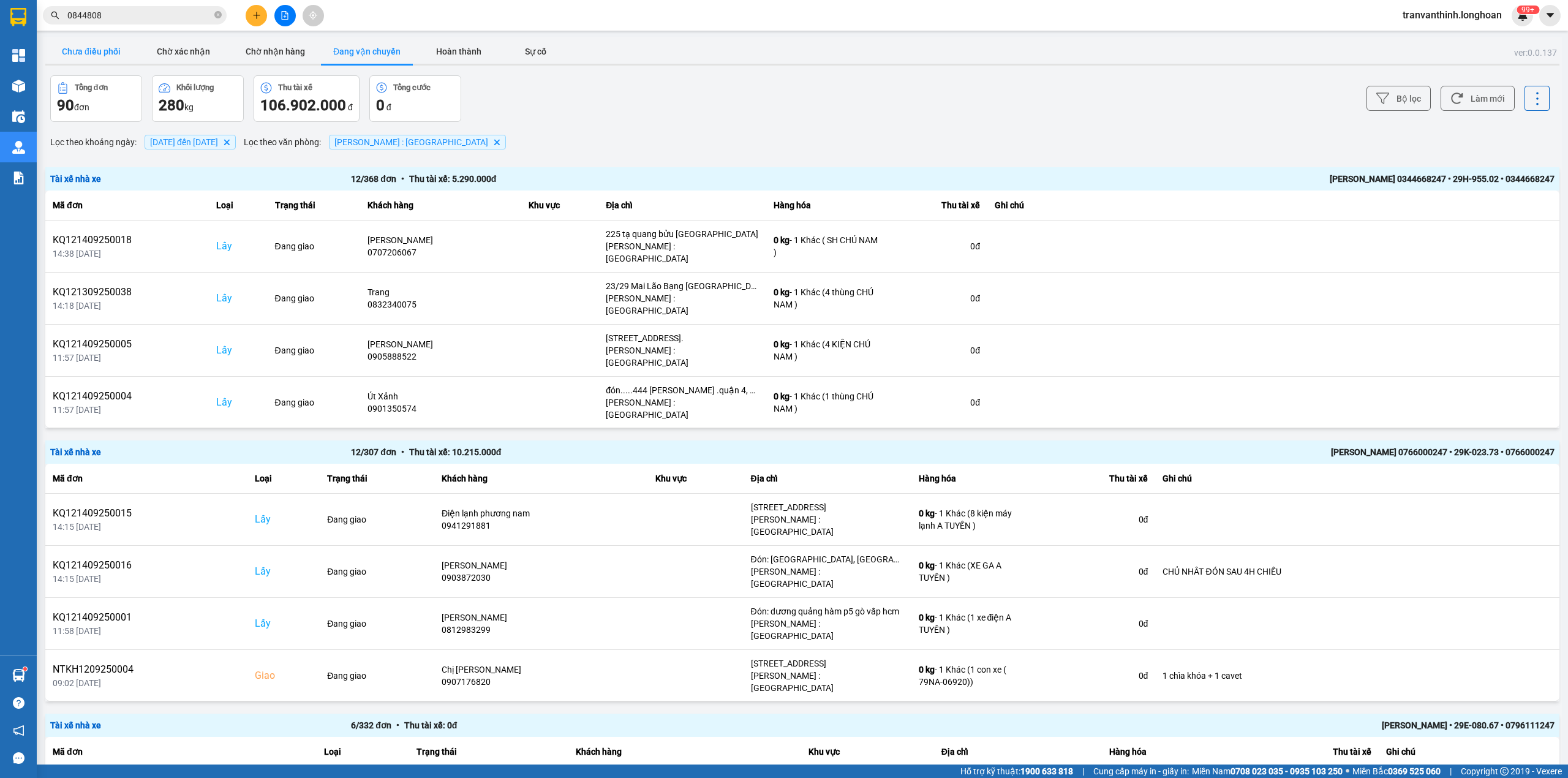
click at [81, 43] on button "Chưa điều phối" at bounding box center [91, 51] width 92 height 25
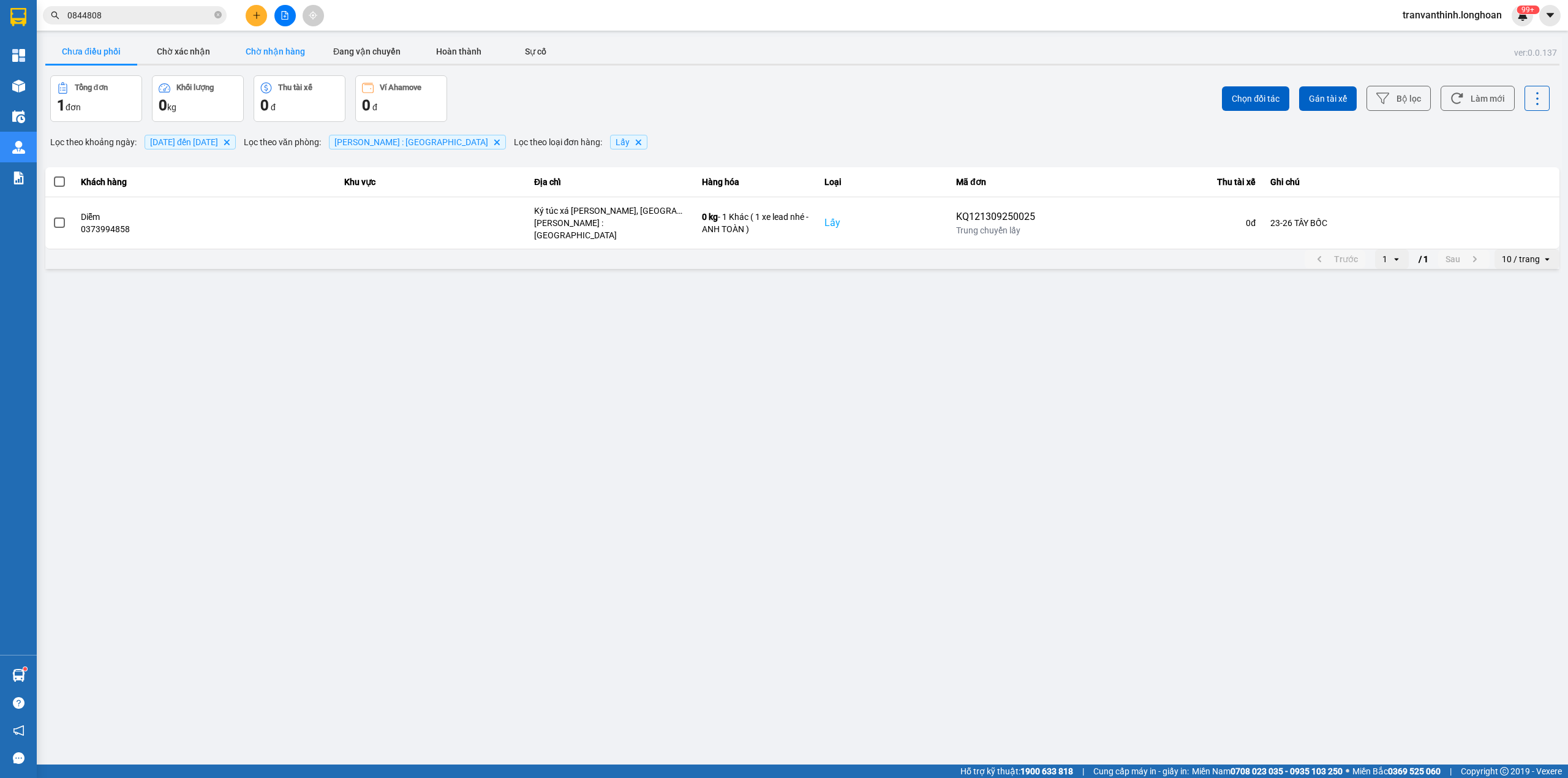
click at [287, 49] on button "Chờ nhận hàng" at bounding box center [275, 51] width 92 height 25
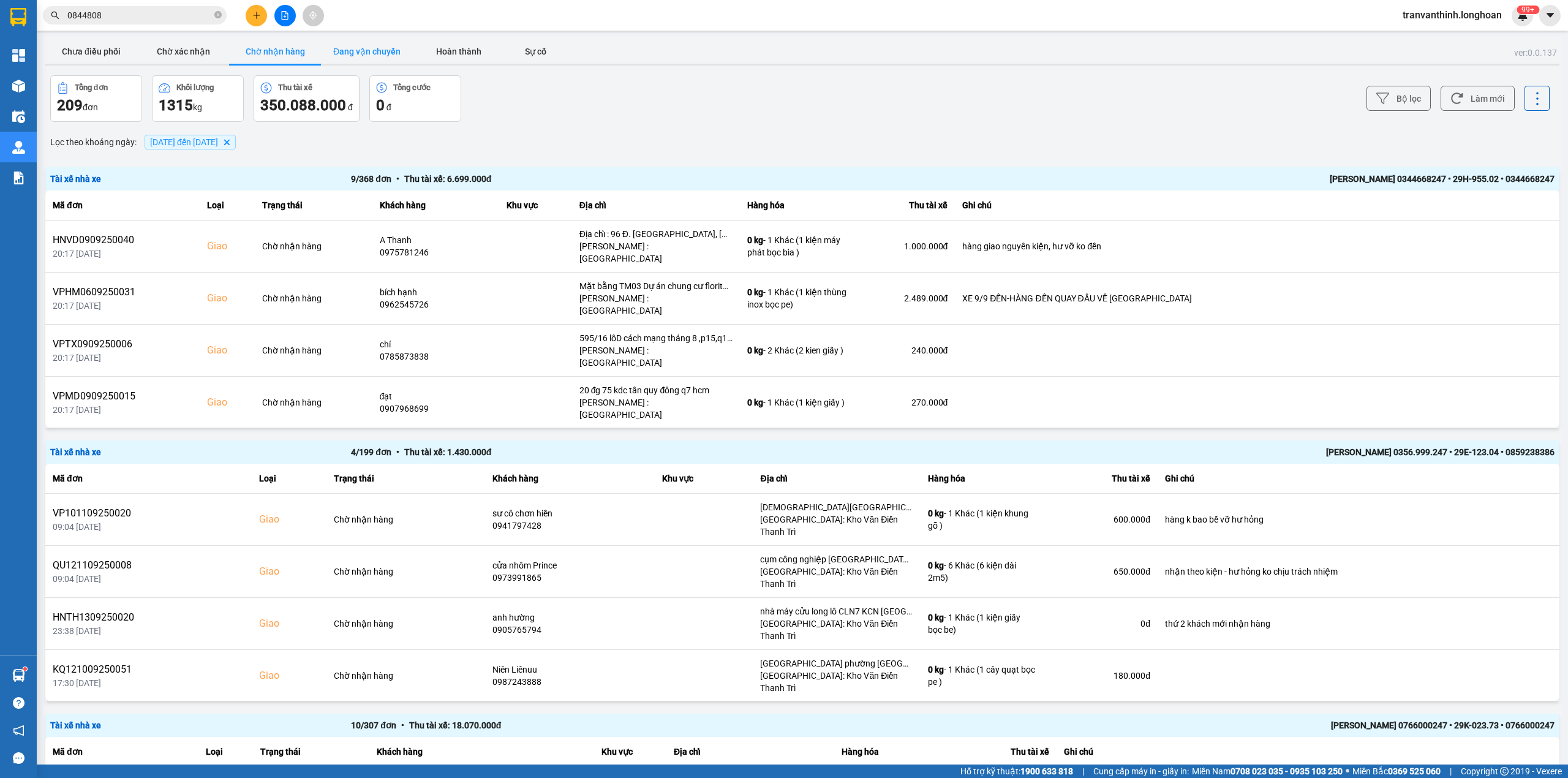
click at [351, 50] on button "Đang vận chuyển" at bounding box center [366, 51] width 92 height 25
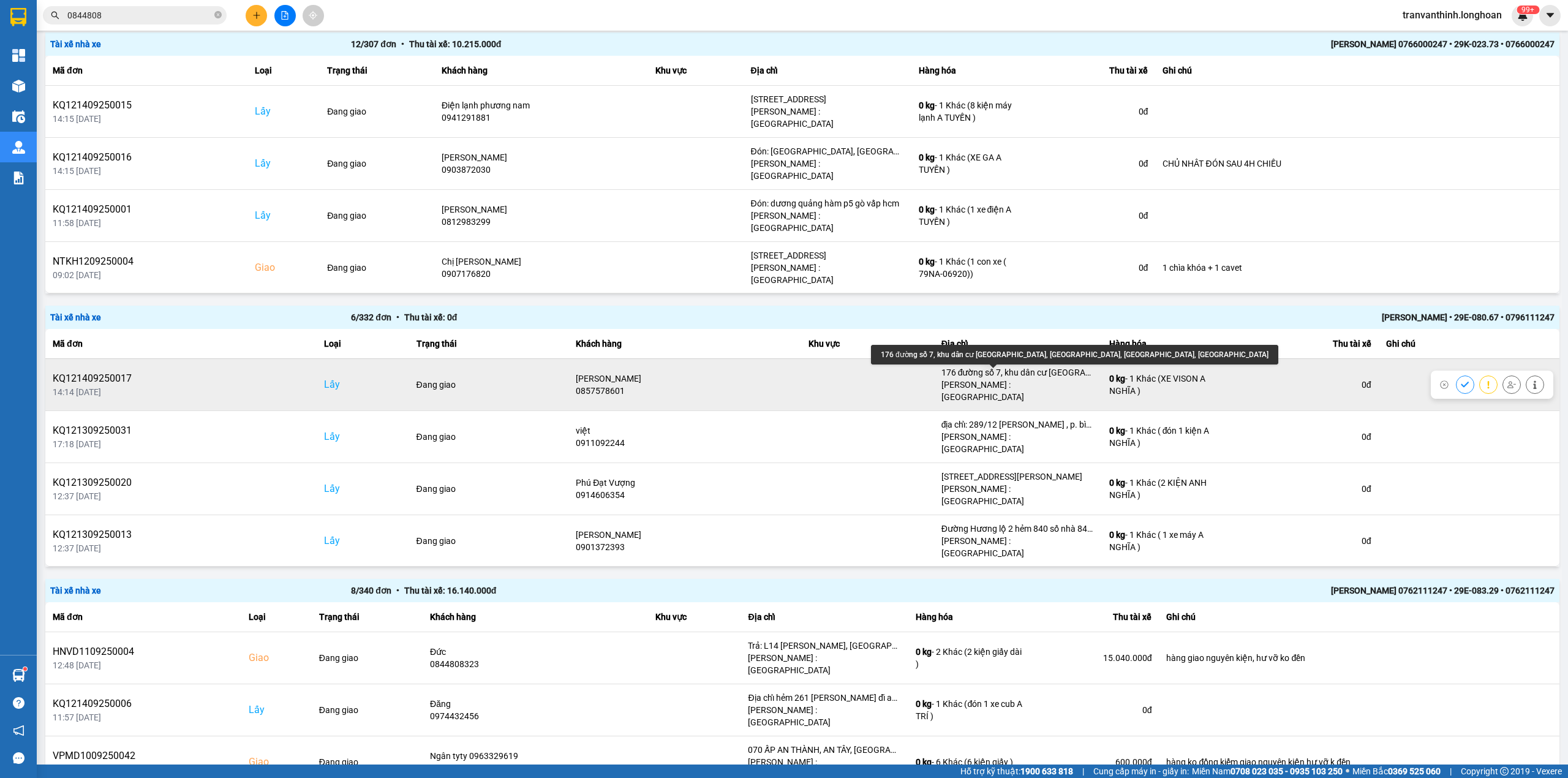
scroll to position [272, 0]
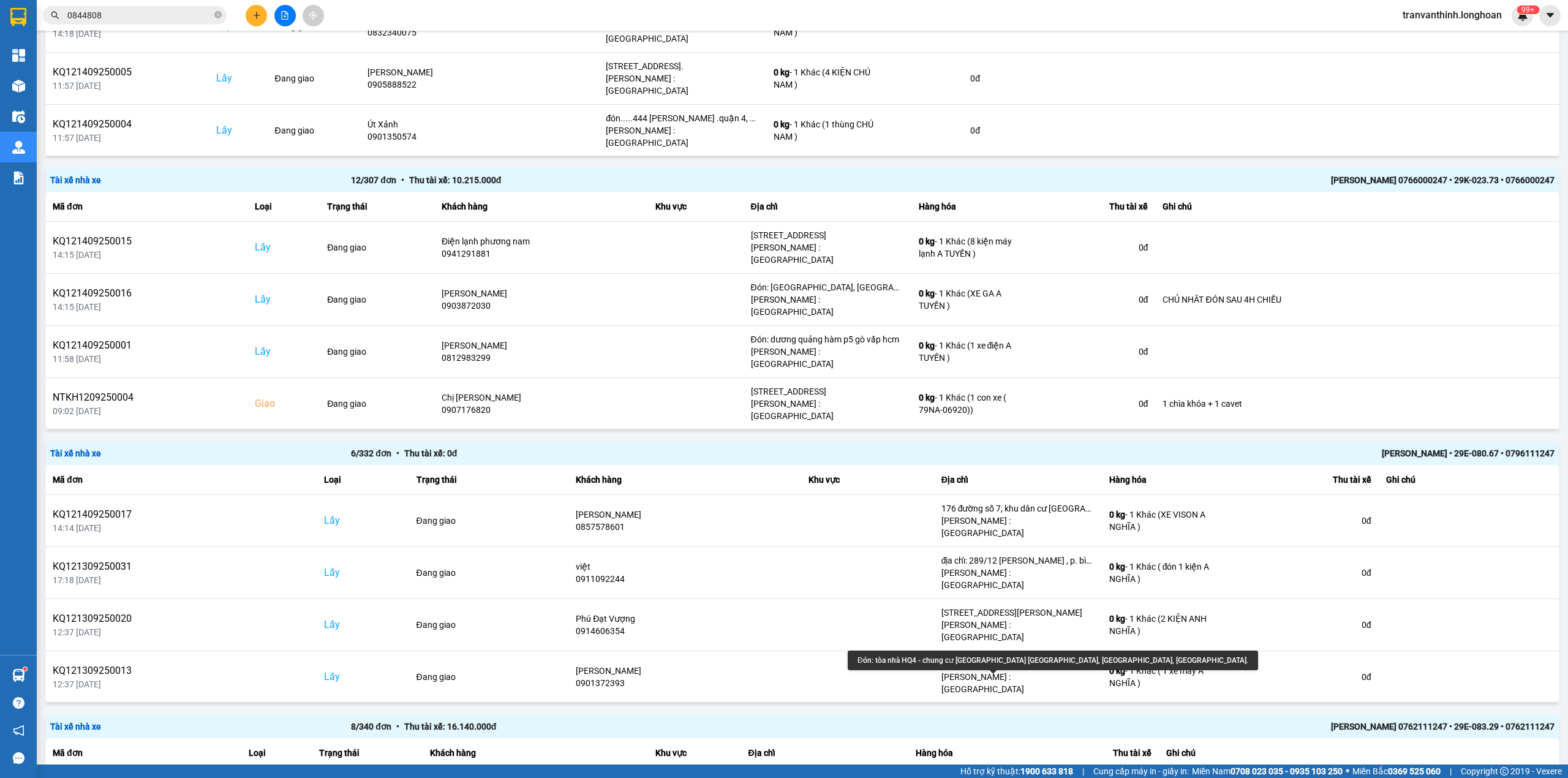
click at [1030, 711] on div "Đón: tòa nhà HQ4 - chung cư [GEOGRAPHIC_DATA] [GEOGRAPHIC_DATA], [GEOGRAPHIC_DA…" at bounding box center [1018, 717] width 153 height 12
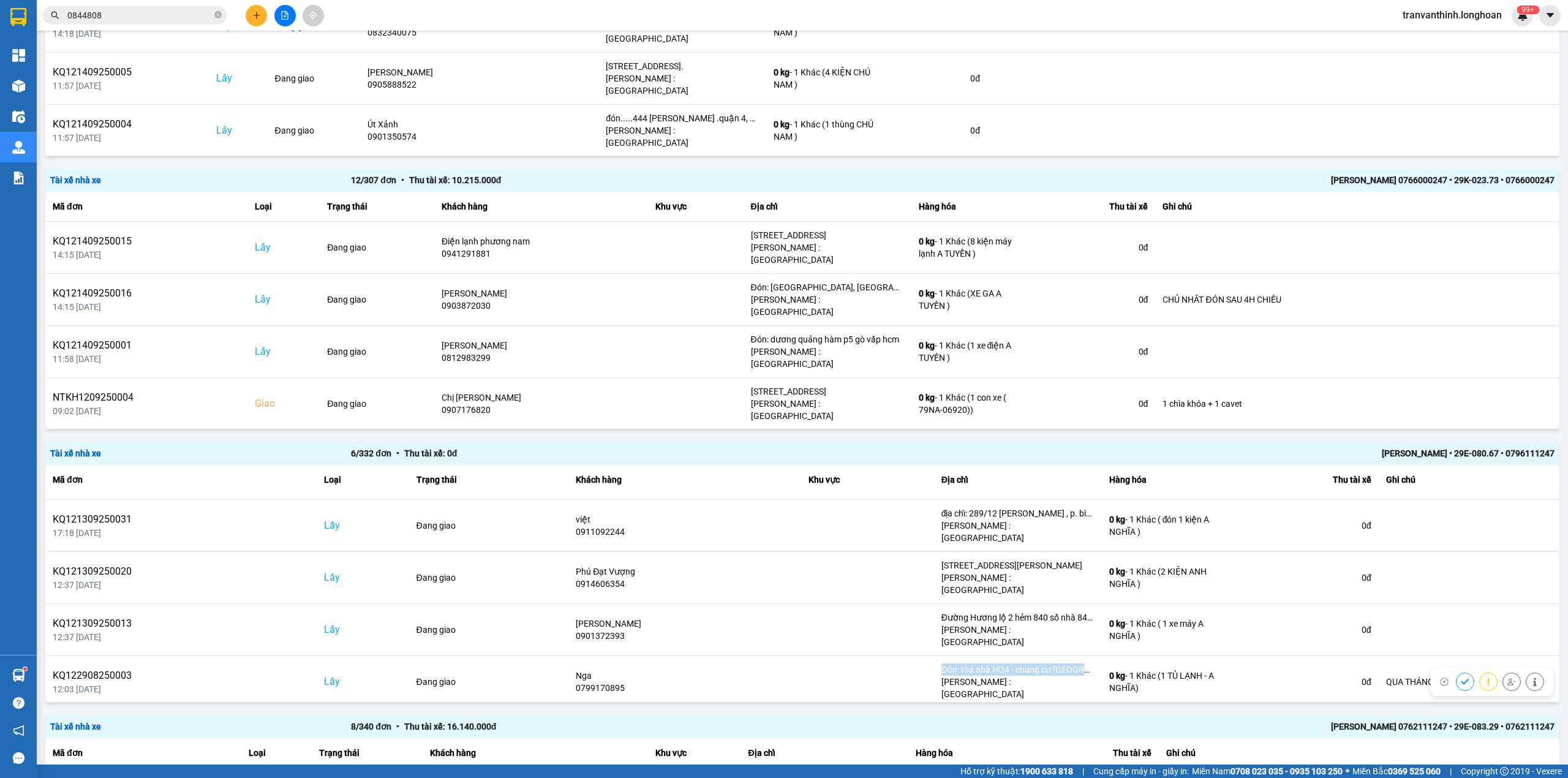
scroll to position [408, 0]
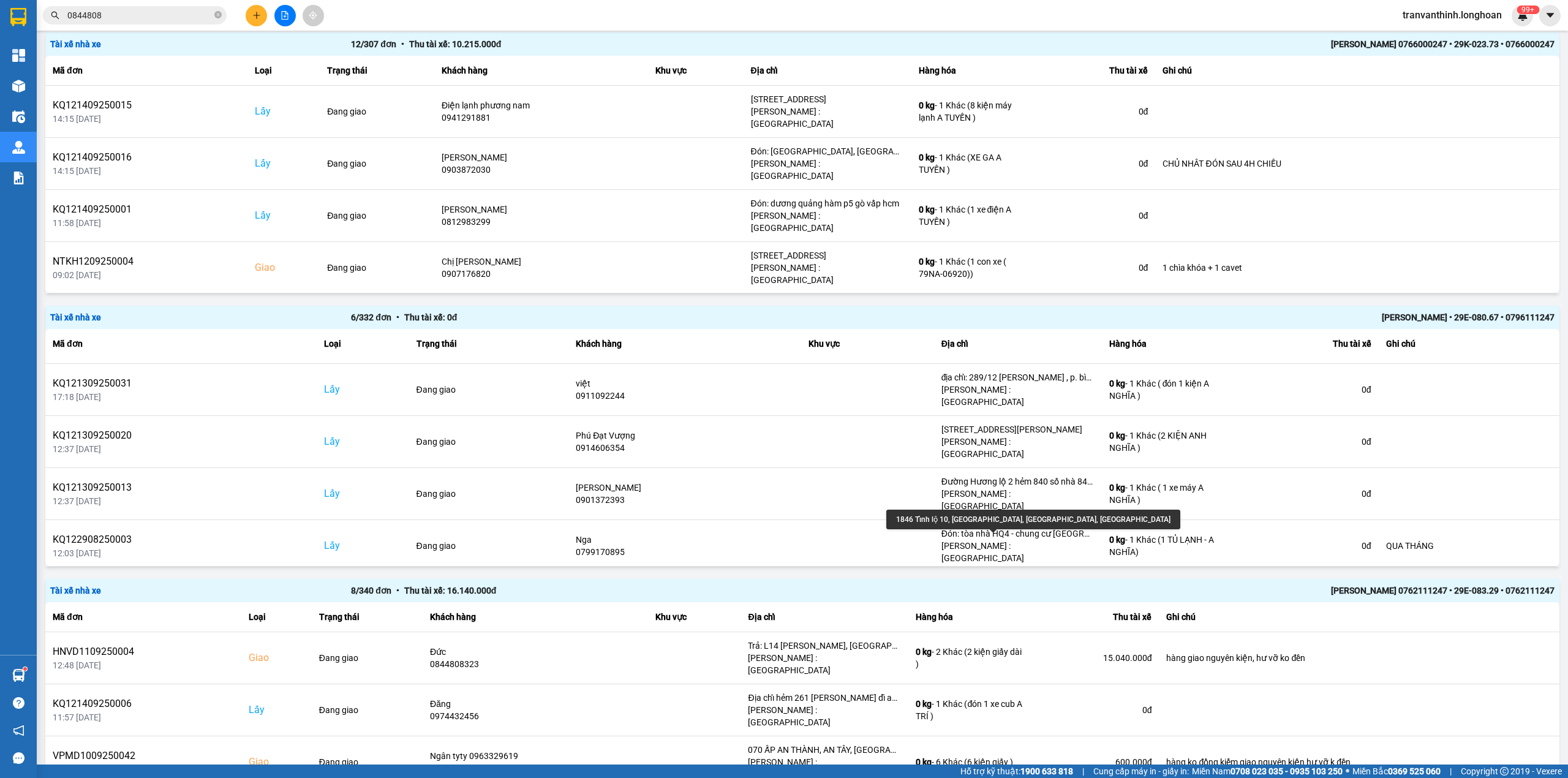
click at [1026, 579] on div "1846 Tỉnh lộ 10, [GEOGRAPHIC_DATA], [GEOGRAPHIC_DATA], [GEOGRAPHIC_DATA]" at bounding box center [1018, 585] width 153 height 12
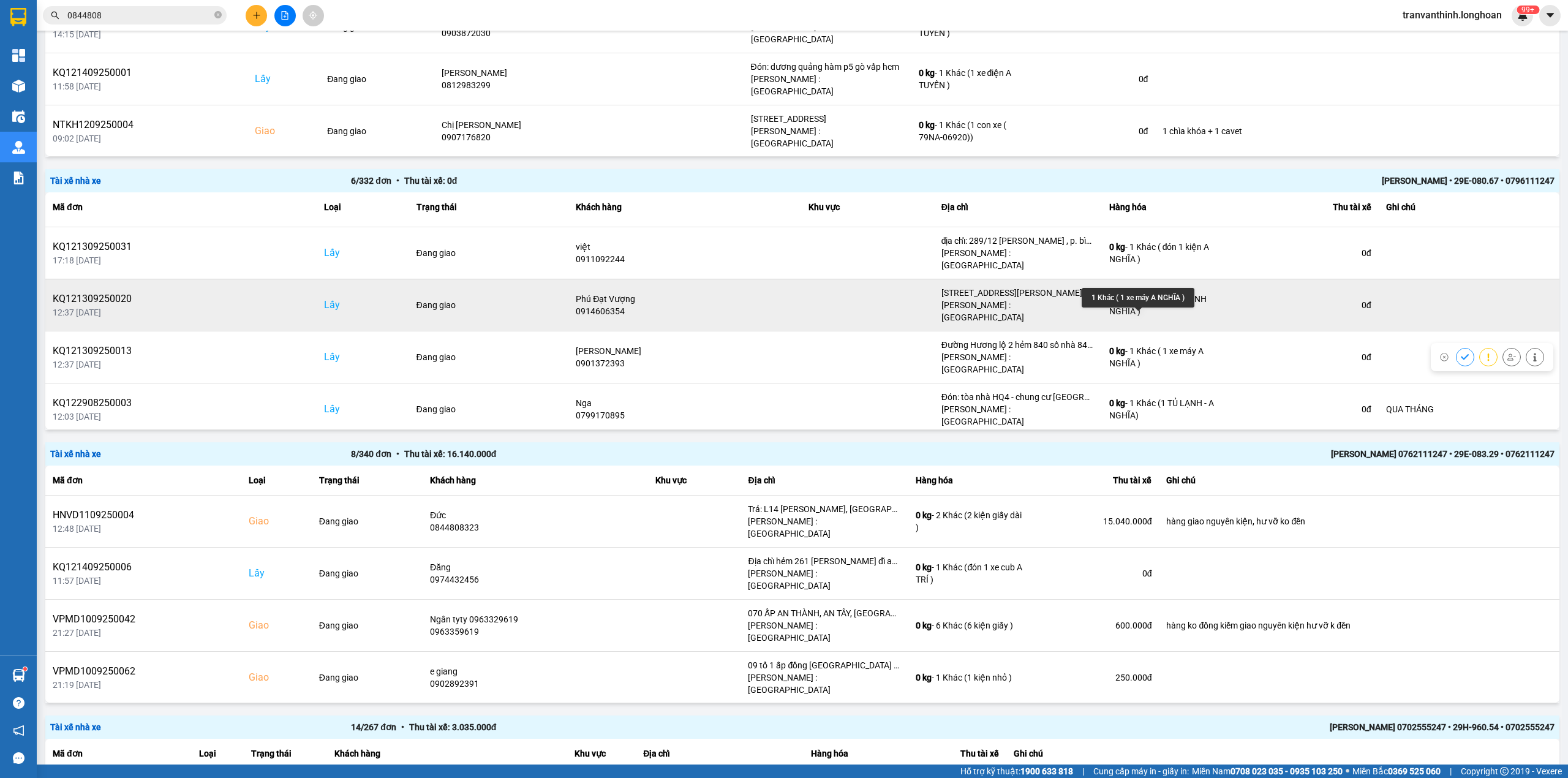
scroll to position [0, 0]
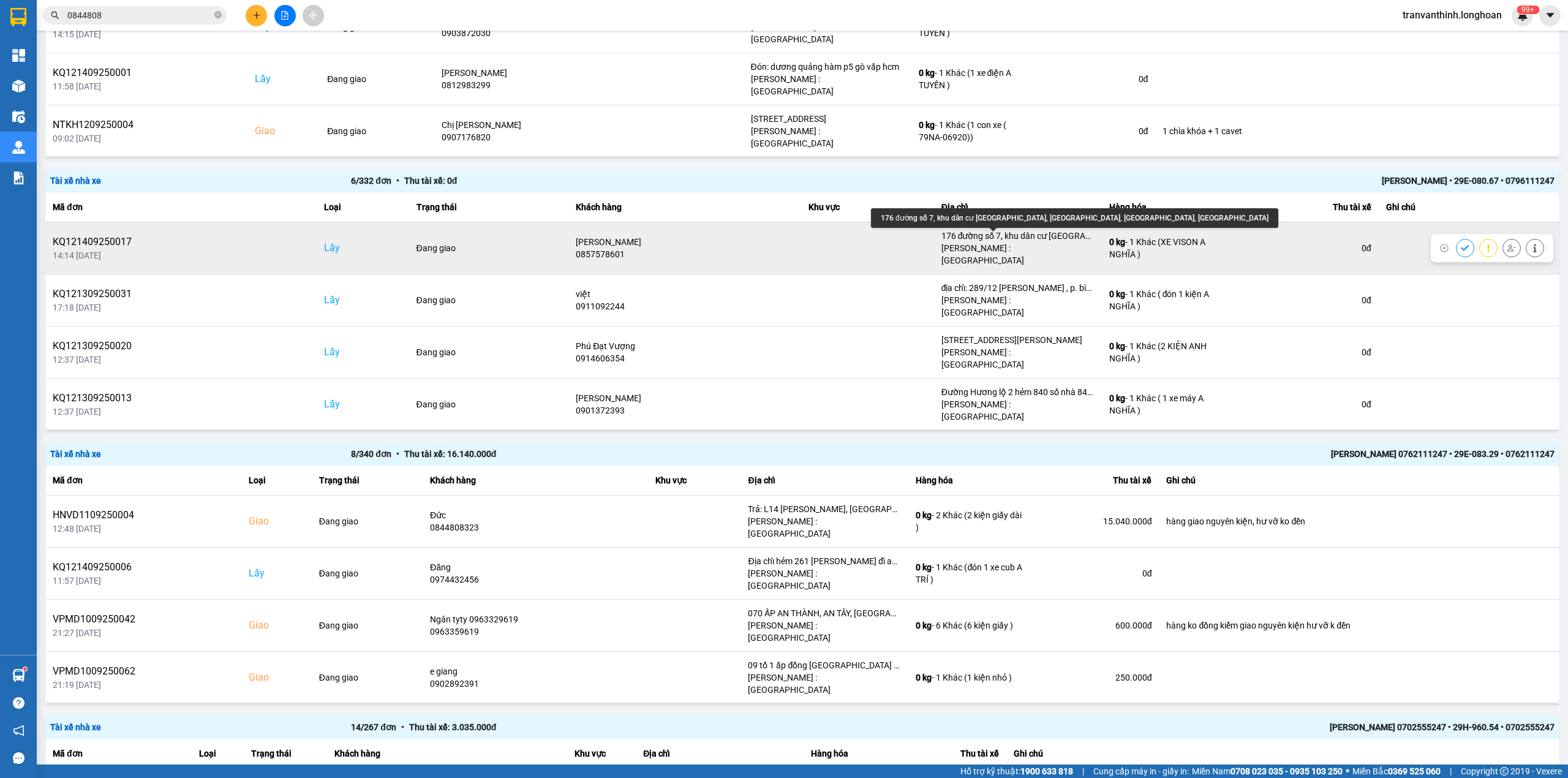
click at [1010, 236] on div "176 đường số 7, khu dân cư [GEOGRAPHIC_DATA], [GEOGRAPHIC_DATA], [GEOGRAPHIC_DA…" at bounding box center [1018, 236] width 153 height 12
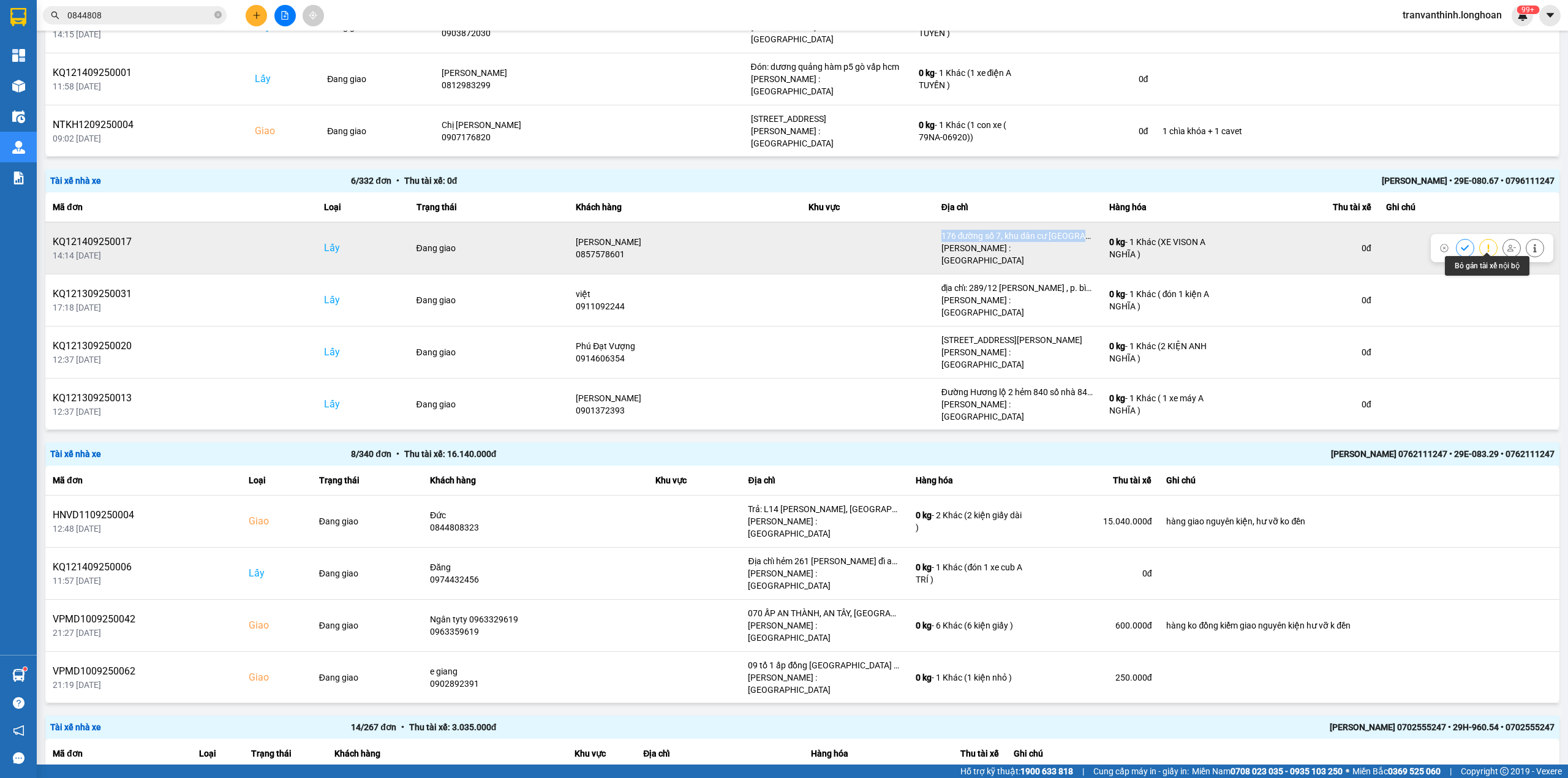
click at [1508, 244] on icon at bounding box center [1512, 248] width 9 height 7
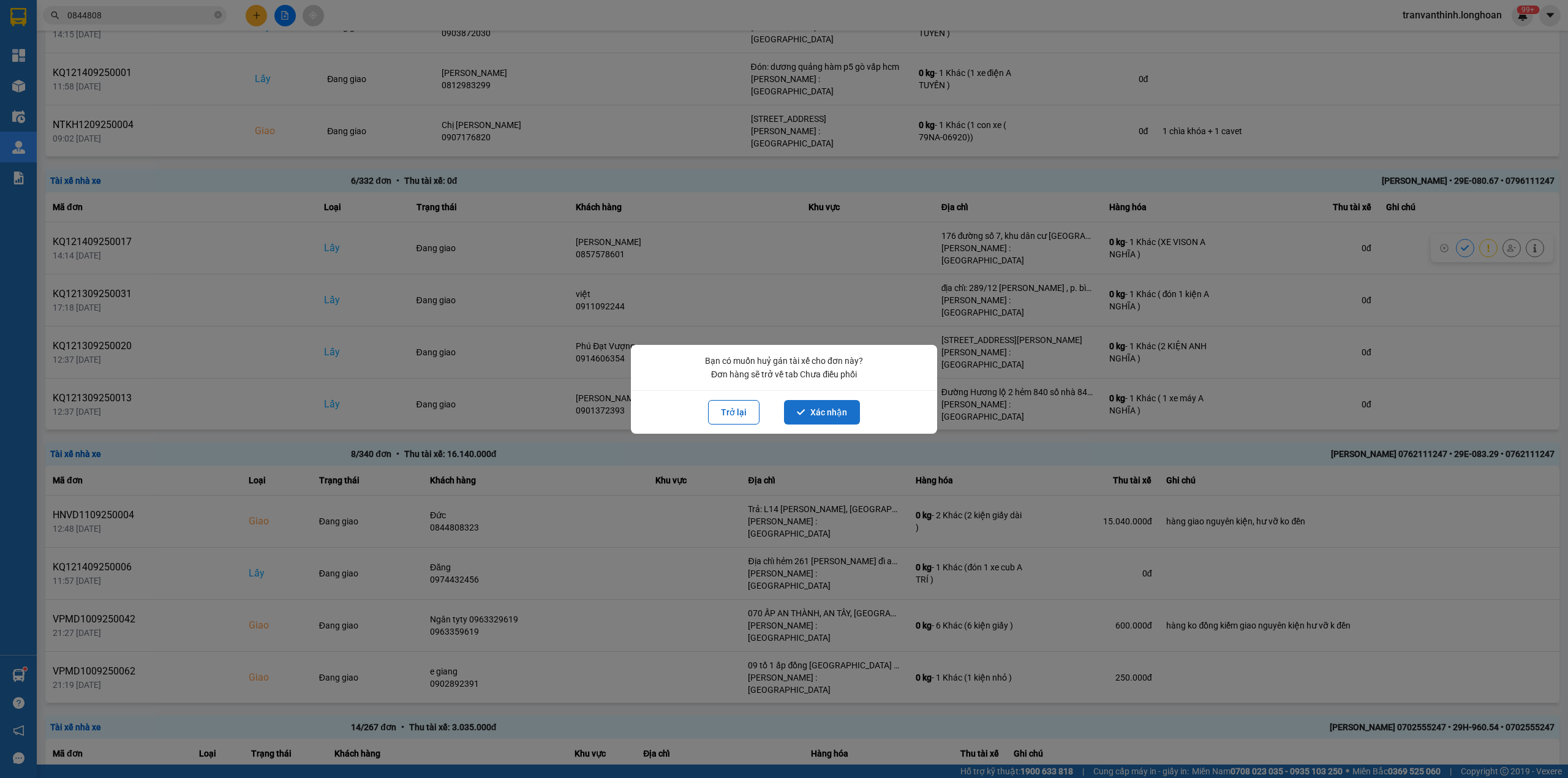
click at [824, 405] on button "Xác nhận" at bounding box center [822, 412] width 76 height 25
click at [816, 414] on button "Xác nhận" at bounding box center [822, 412] width 76 height 25
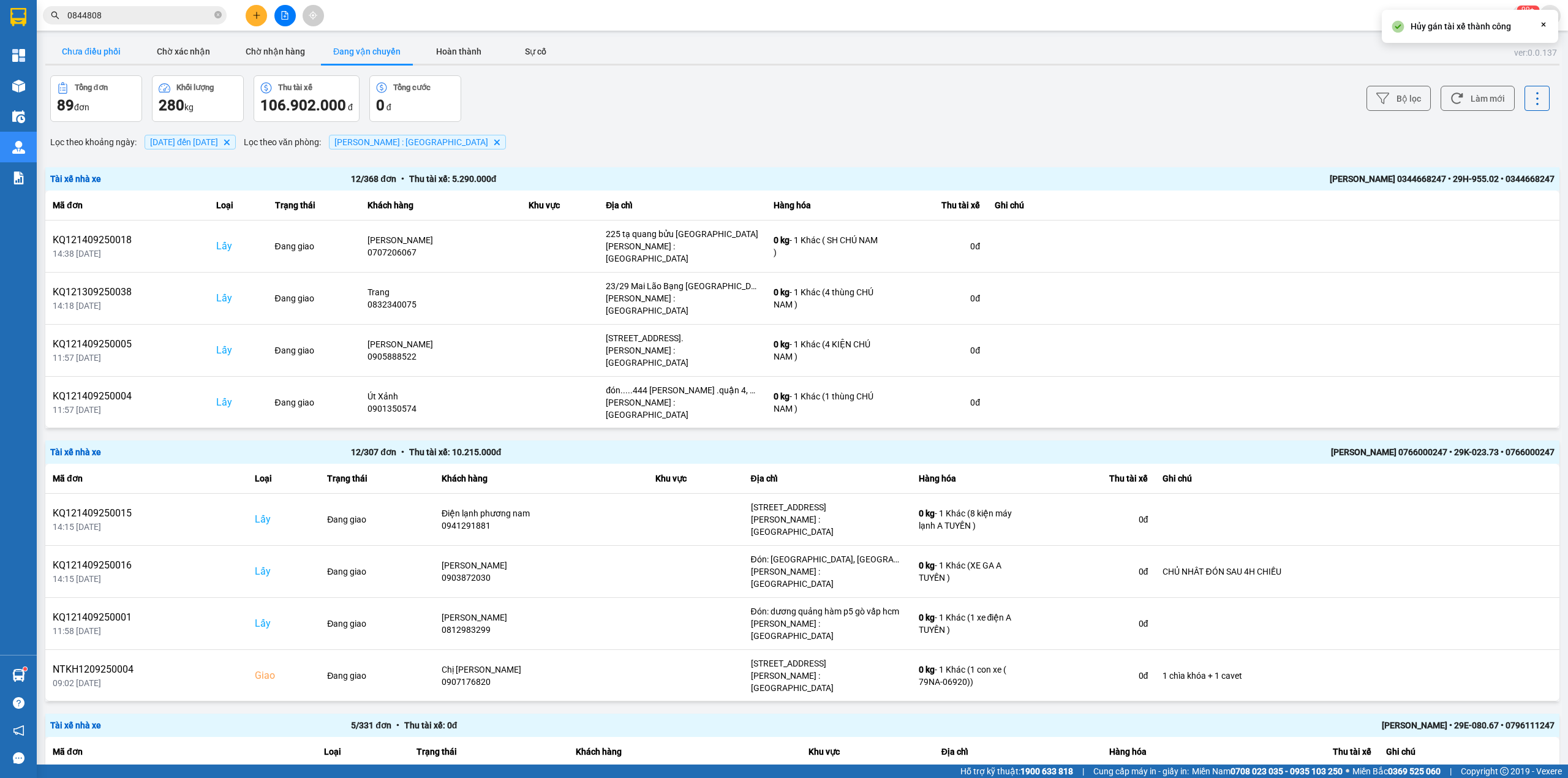
click at [99, 52] on button "Chưa điều phối" at bounding box center [91, 51] width 92 height 25
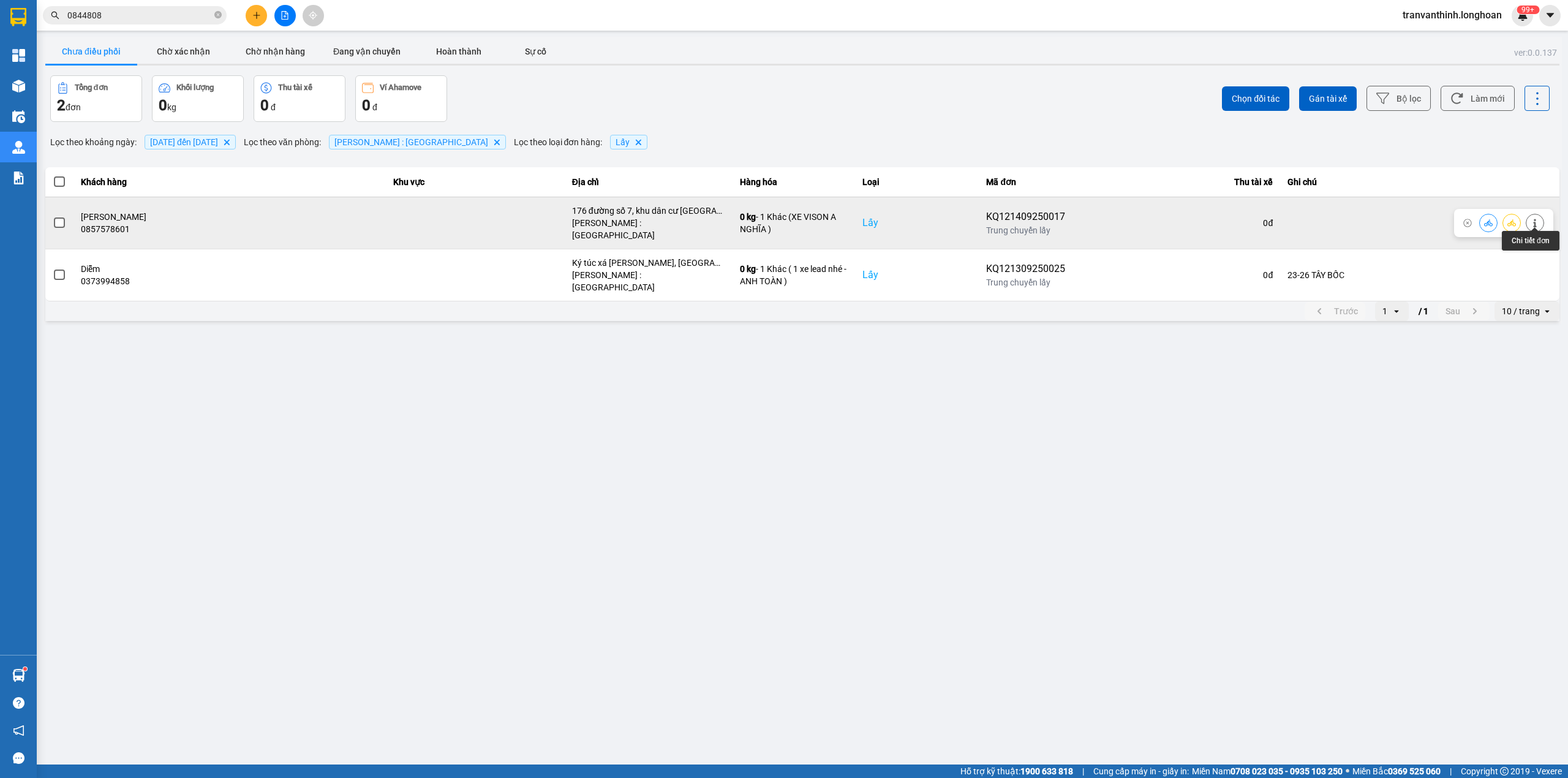
click at [1537, 221] on icon at bounding box center [1534, 223] width 9 height 9
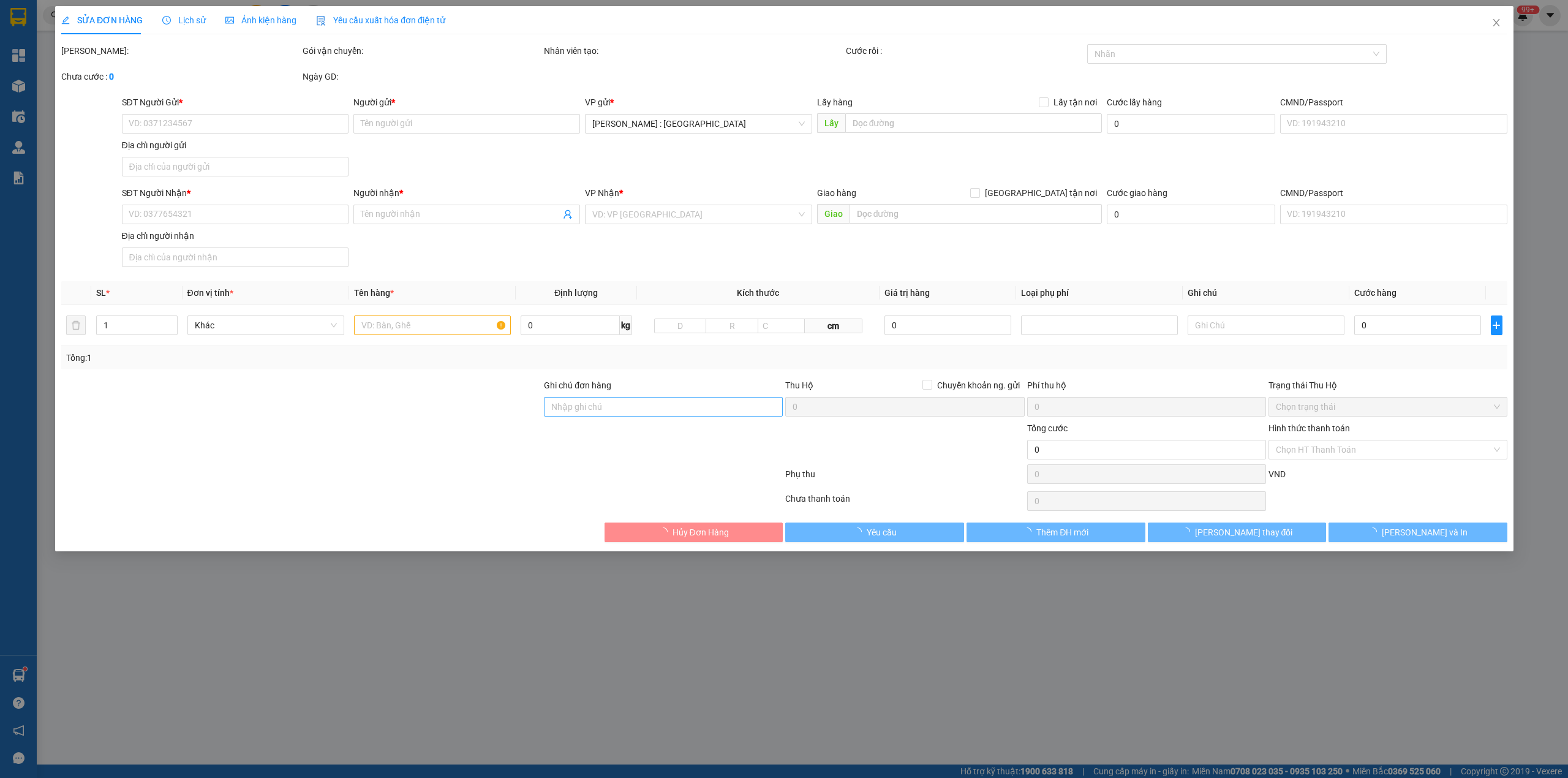
type input "0857578601"
type input "[PERSON_NAME]"
checkbox input "true"
type input "176 đường số 7, khu dân cư [GEOGRAPHIC_DATA], [GEOGRAPHIC_DATA], [GEOGRAPHIC_DA…"
type input "0901144215"
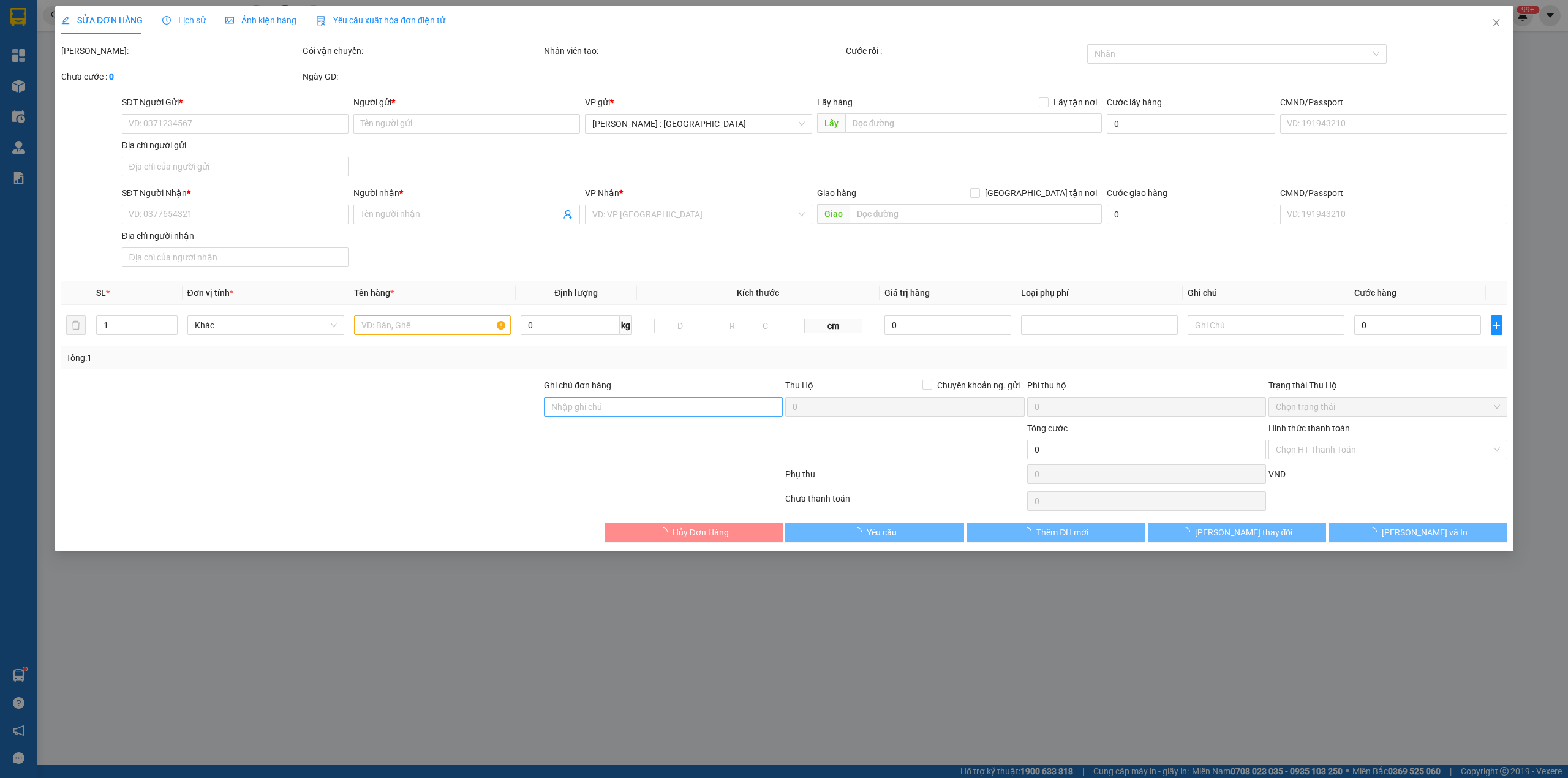
type input "[PERSON_NAME]"
checkbox input "true"
type input "46A Hoàng Hoa Thám, [GEOGRAPHIC_DATA], [GEOGRAPHIC_DATA]"
type input "1.180.000"
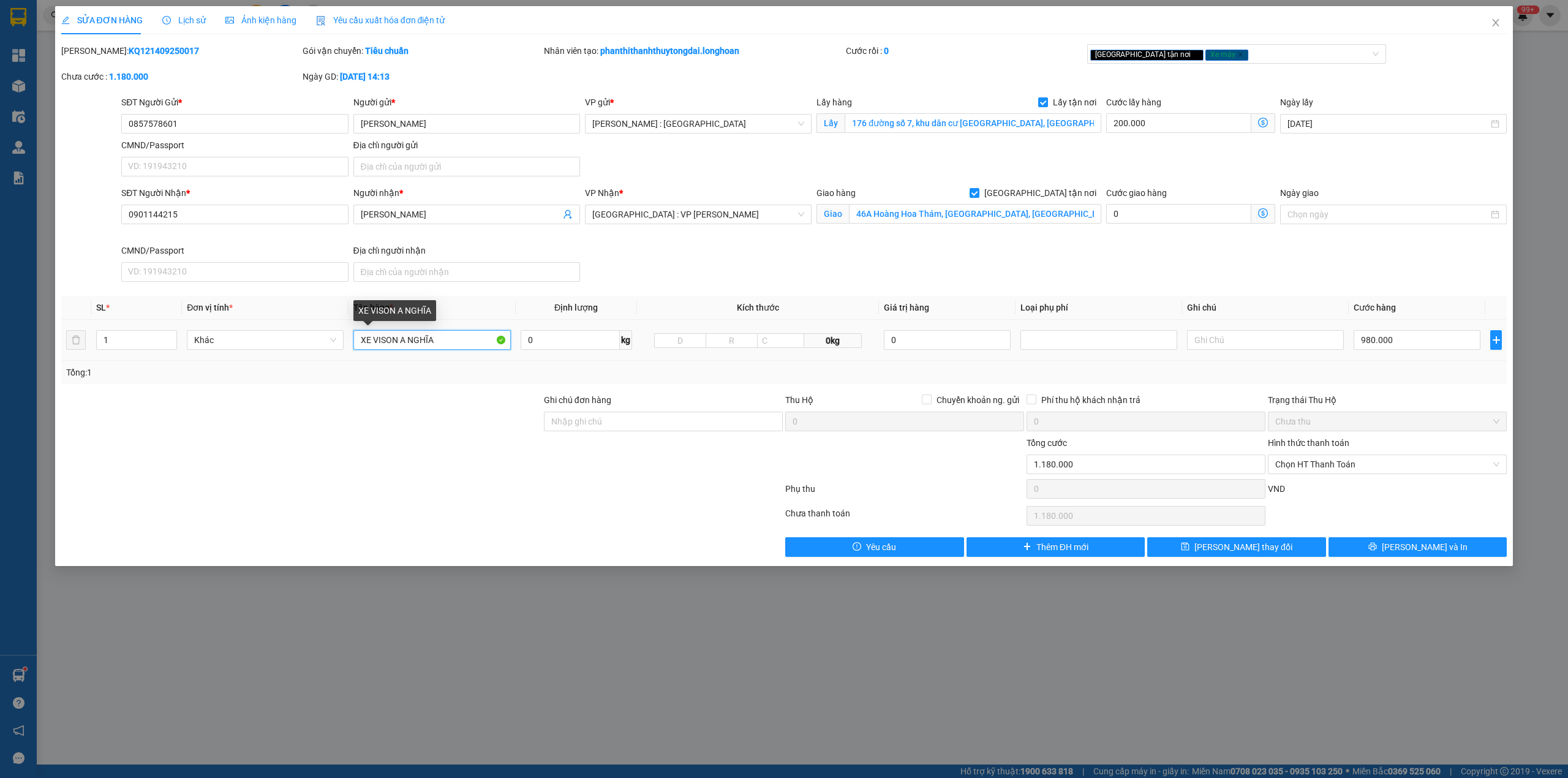
click at [473, 344] on input "XE VISON A NGHĨA" at bounding box center [432, 340] width 157 height 19
type input "XE VISON A NAM"
click at [1252, 546] on span "[PERSON_NAME] thay đổi" at bounding box center [1243, 547] width 98 height 13
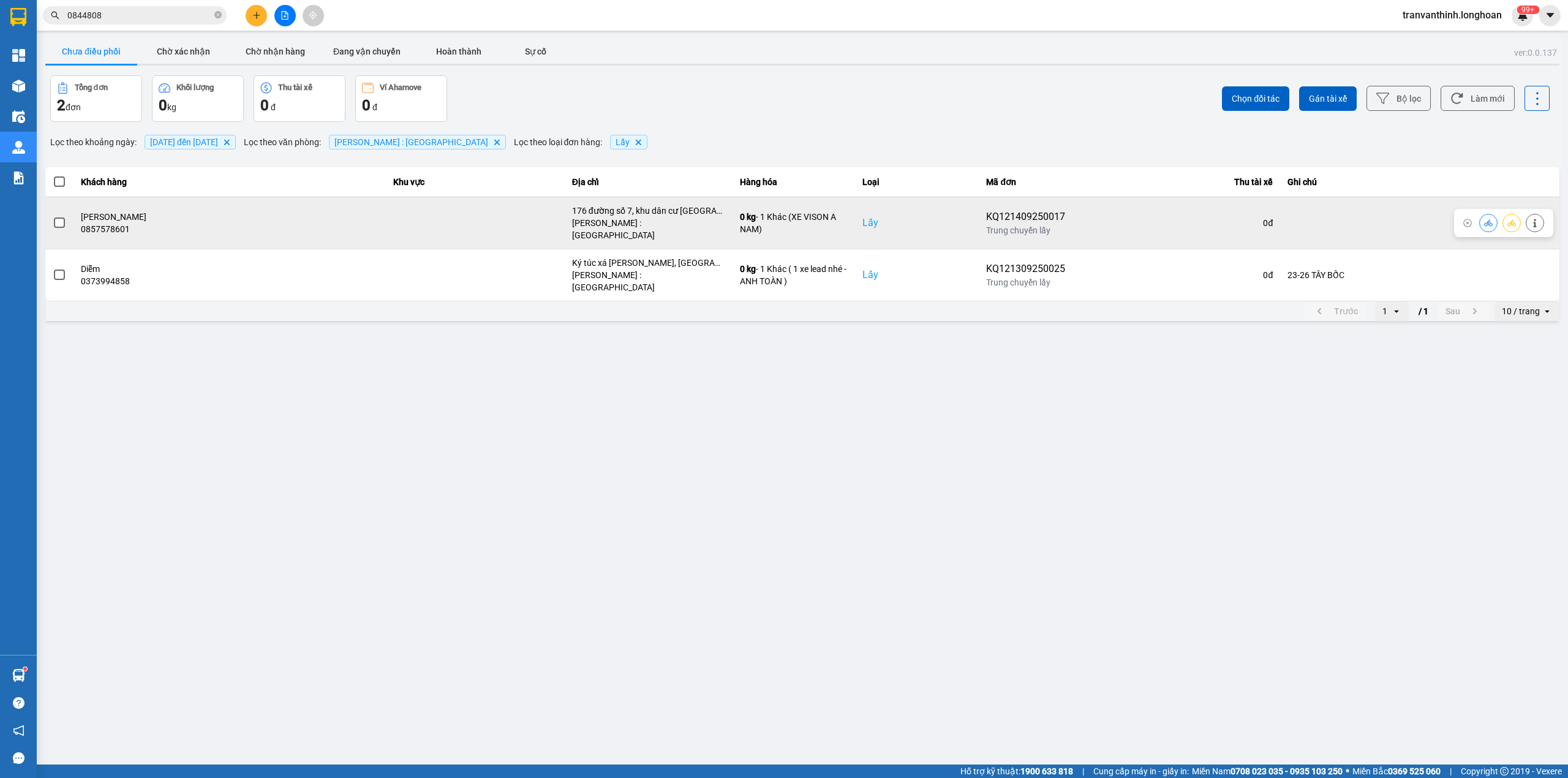
click at [54, 221] on span at bounding box center [59, 223] width 11 height 11
click at [52, 216] on input "checkbox" at bounding box center [52, 216] width 0 height 0
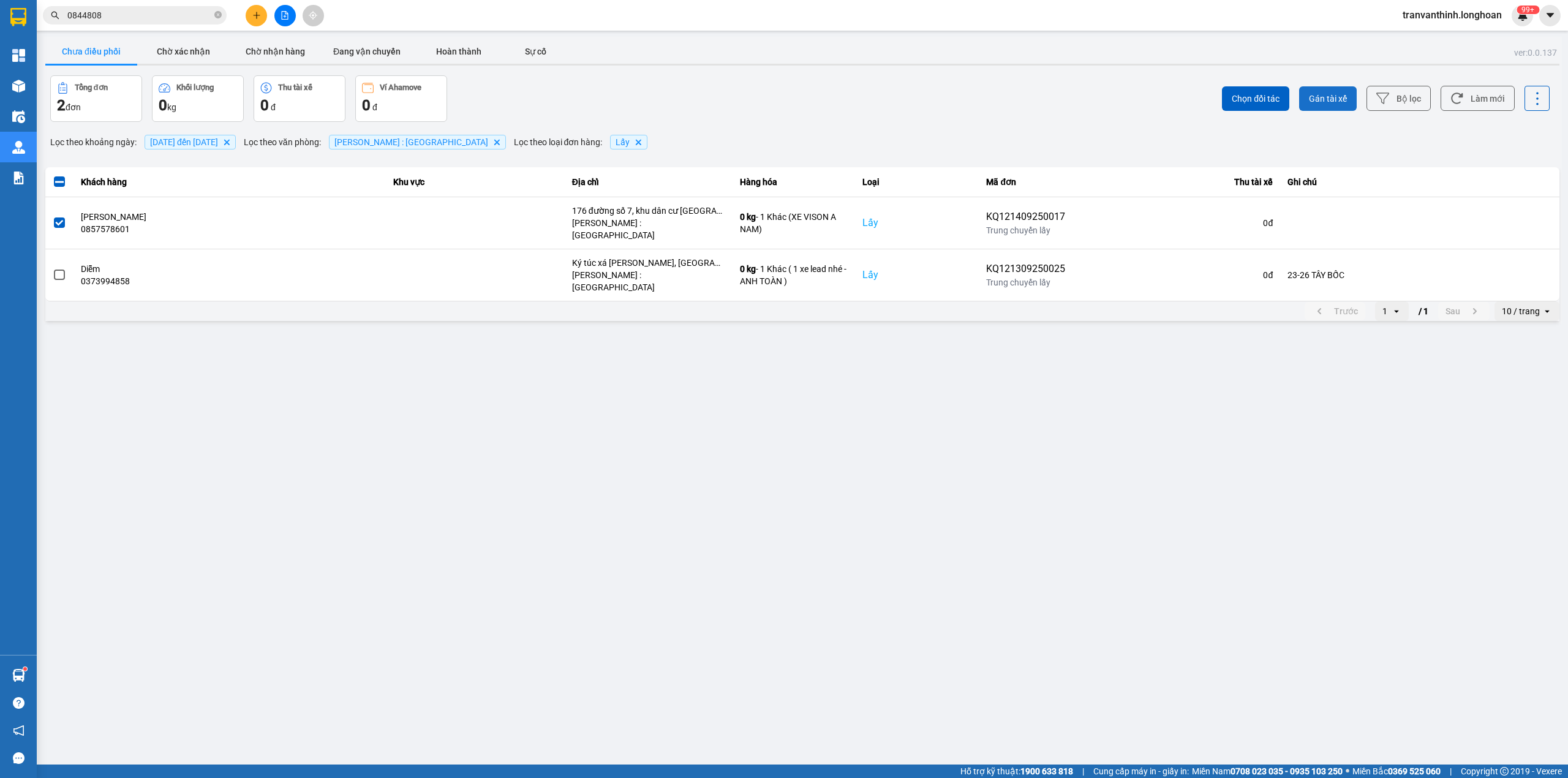
click at [1336, 91] on button "Gán tài xế" at bounding box center [1328, 99] width 58 height 25
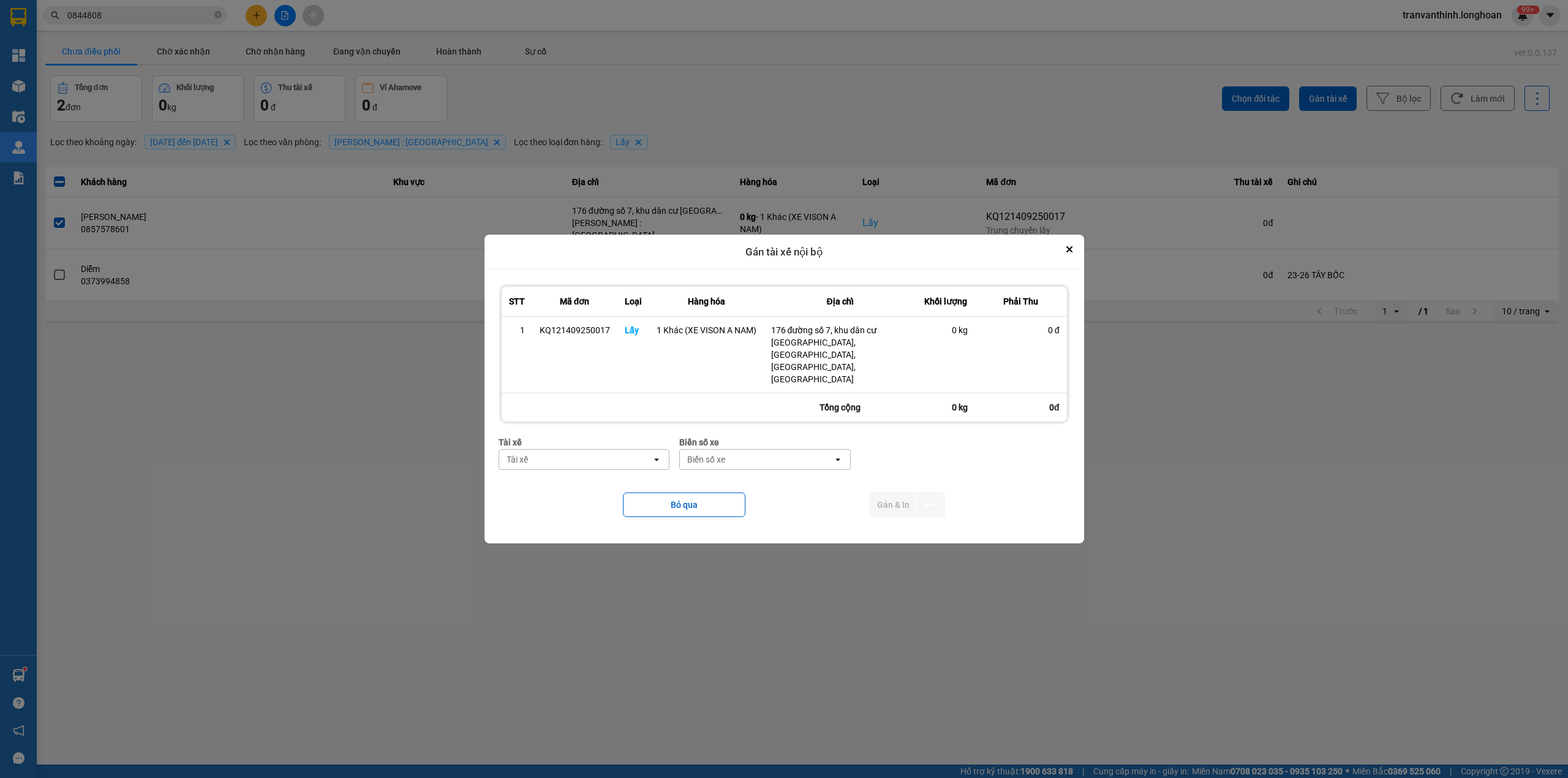
click at [585, 450] on div "Tài xế" at bounding box center [576, 459] width 153 height 19
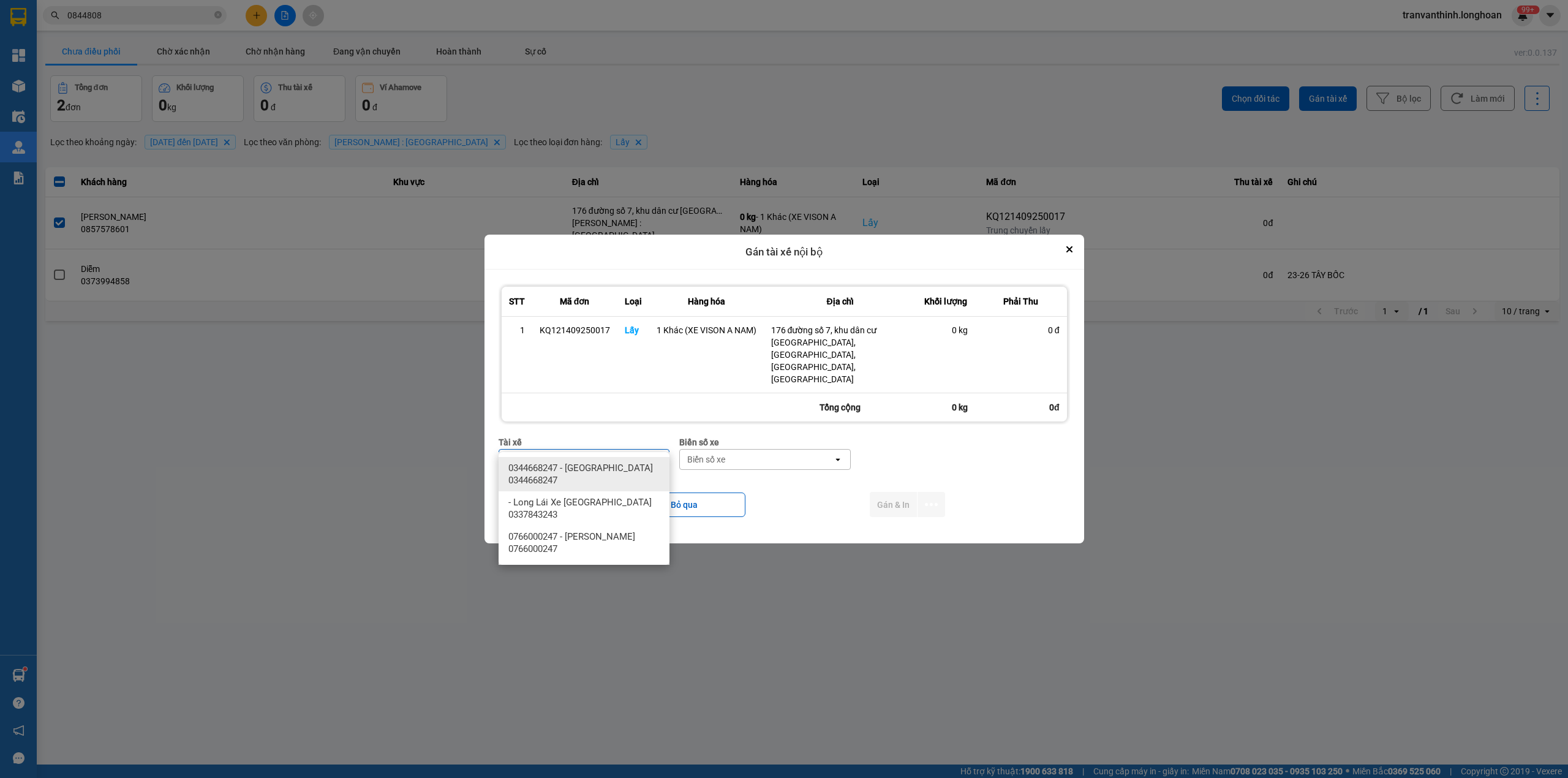
type input "NAM"
click at [618, 472] on span "0344668247 - [GEOGRAPHIC_DATA] 0344668247" at bounding box center [586, 474] width 156 height 25
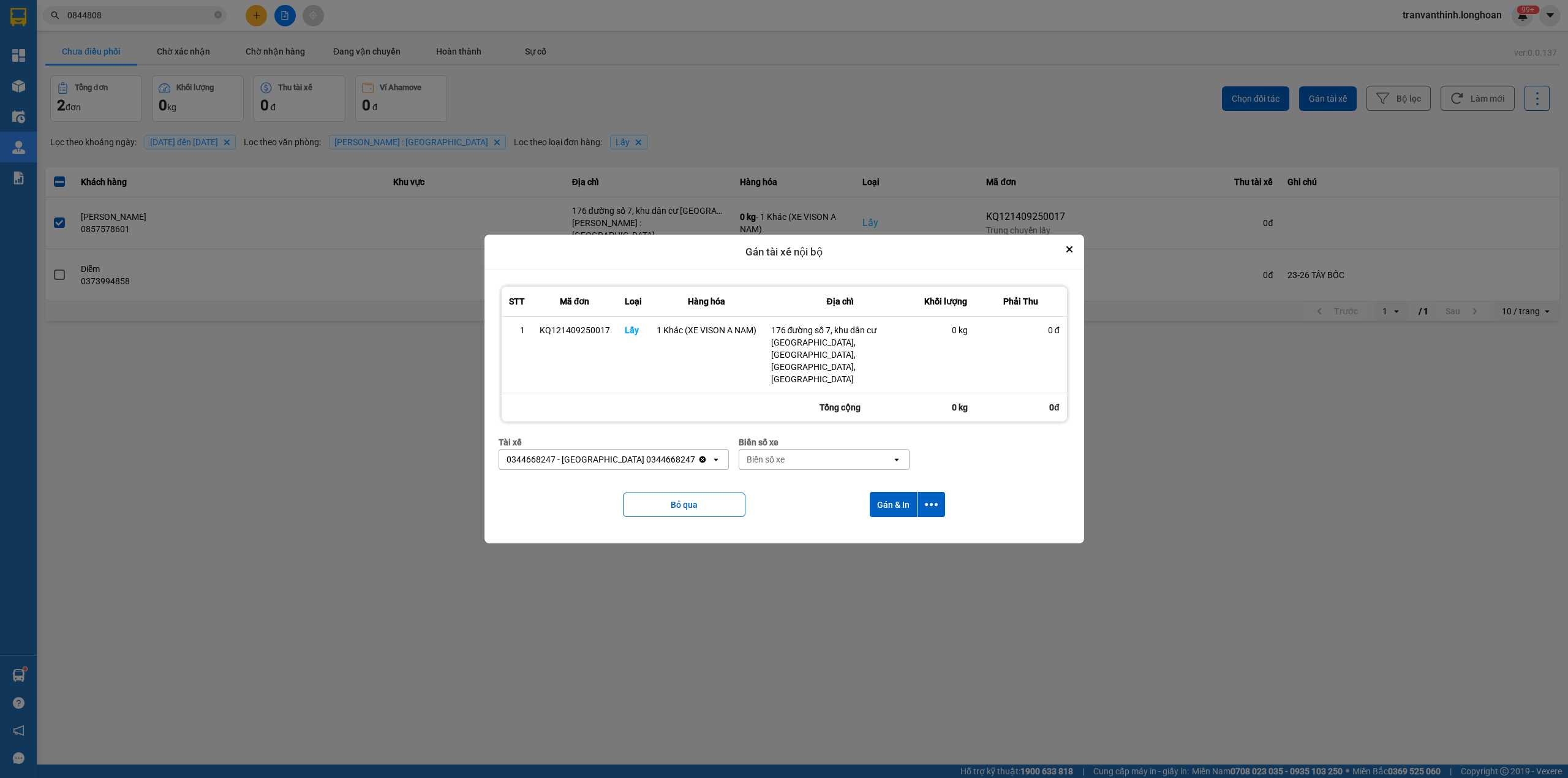
click at [795, 450] on div "Biển số xe" at bounding box center [816, 459] width 153 height 19
type input "5502"
click at [763, 474] on div "29H-955.02" at bounding box center [790, 468] width 171 height 22
drag, startPoint x: 936, startPoint y: 483, endPoint x: 931, endPoint y: 487, distance: 6.4
click at [932, 498] on icon "dialog" at bounding box center [931, 504] width 13 height 13
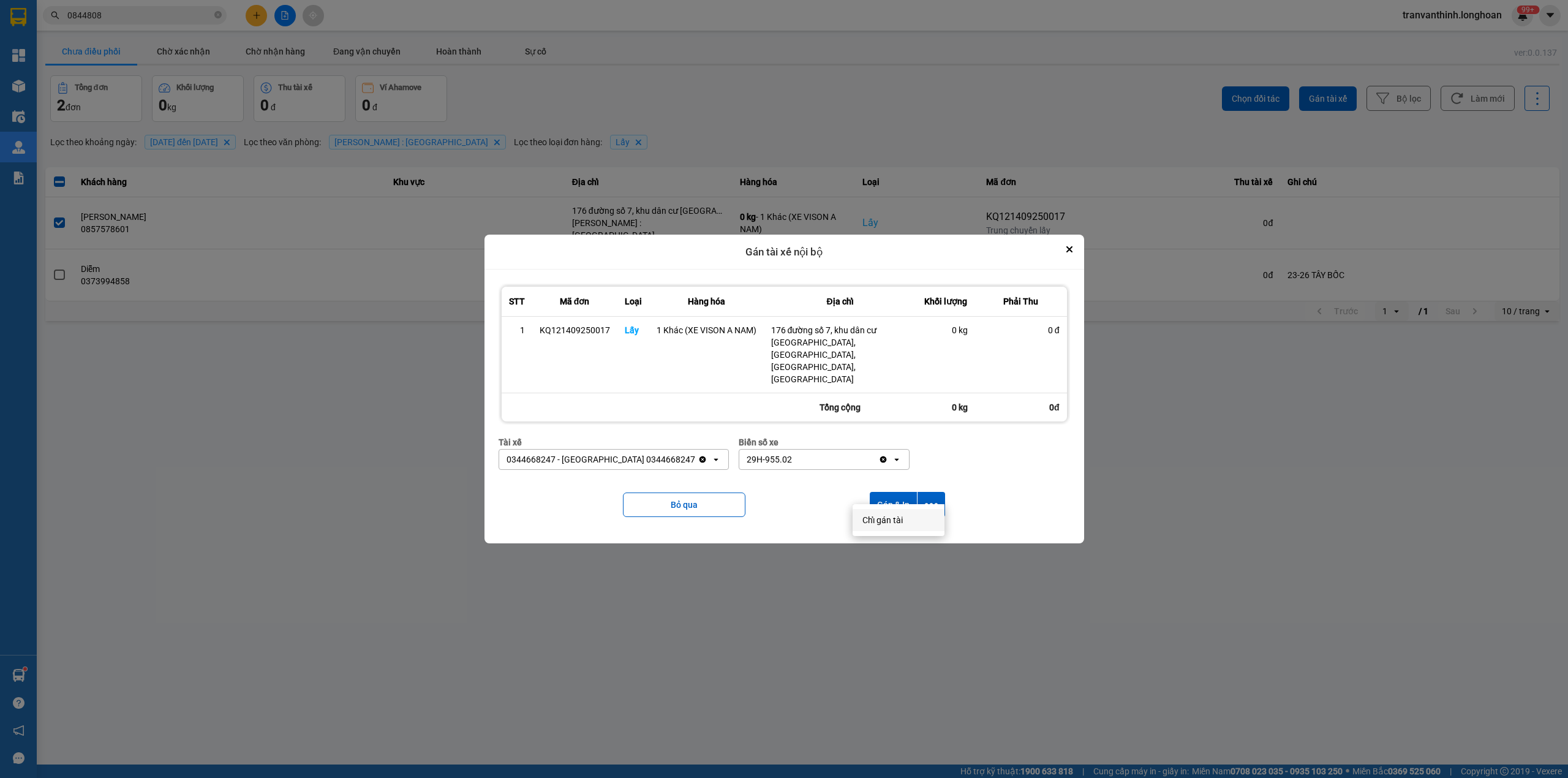
click at [882, 520] on span "Chỉ gán tài" at bounding box center [883, 520] width 40 height 12
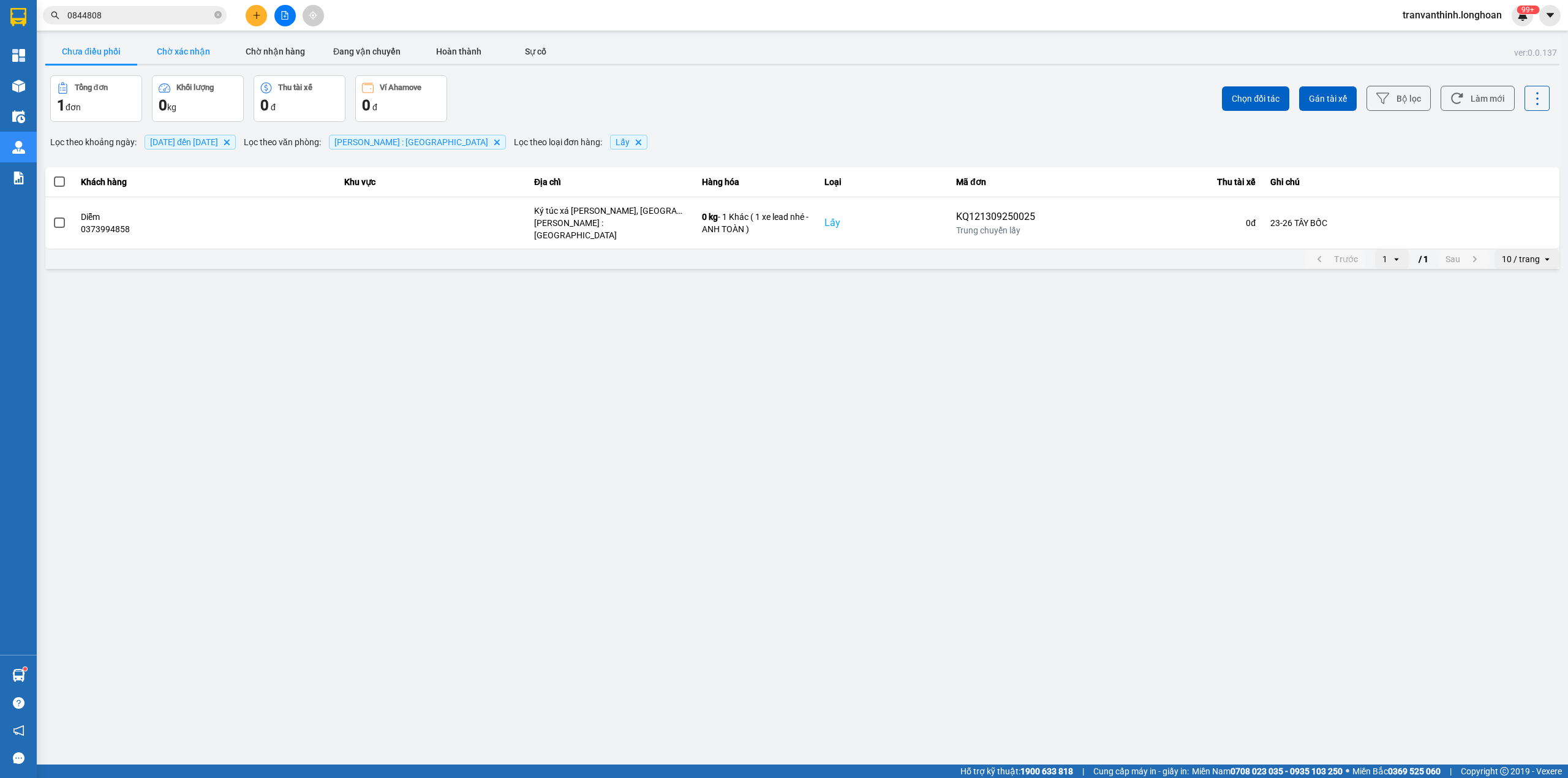
click at [179, 48] on button "Chờ xác nhận" at bounding box center [183, 51] width 92 height 25
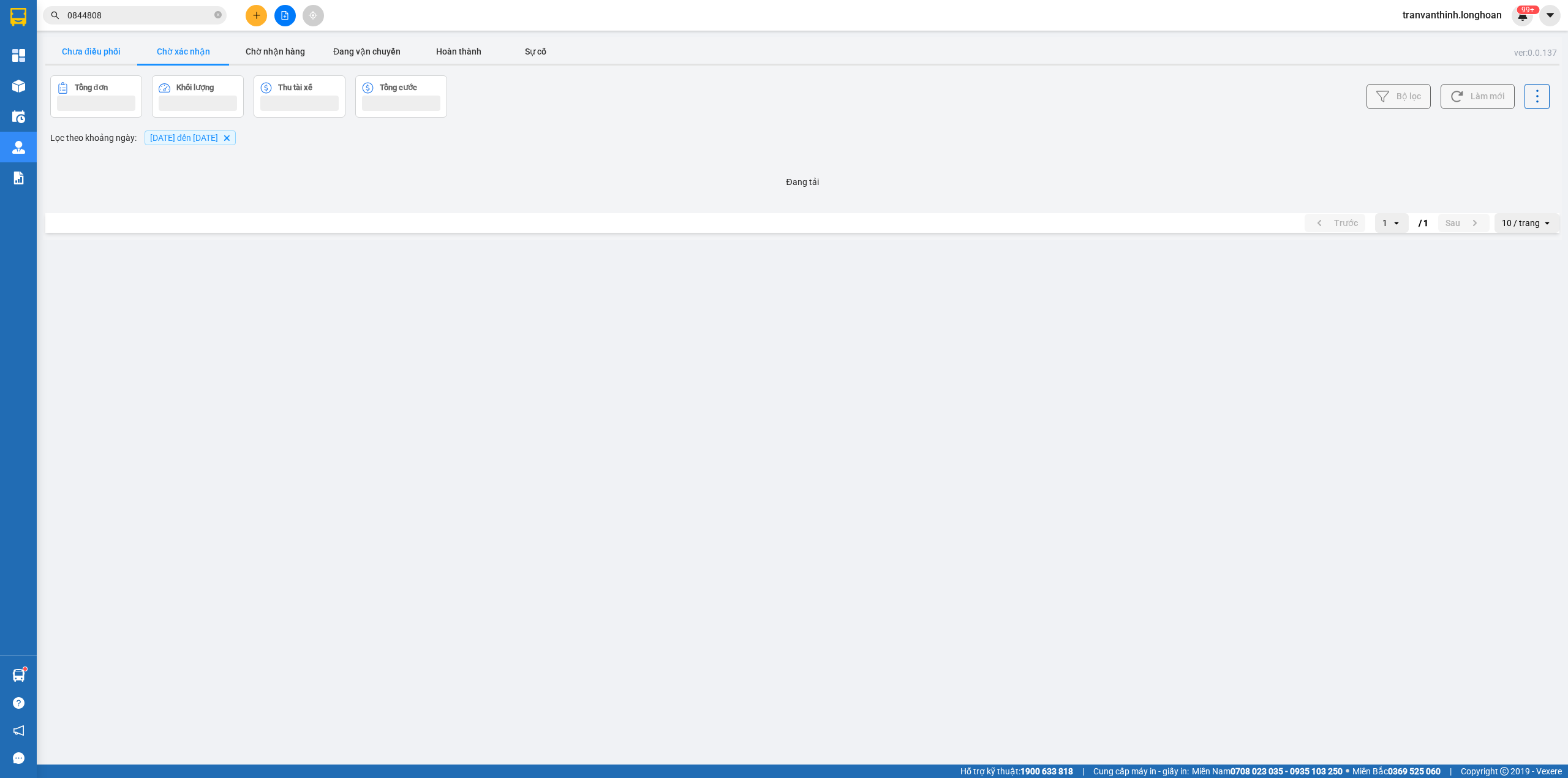
click at [87, 52] on button "Chưa điều phối" at bounding box center [91, 51] width 92 height 25
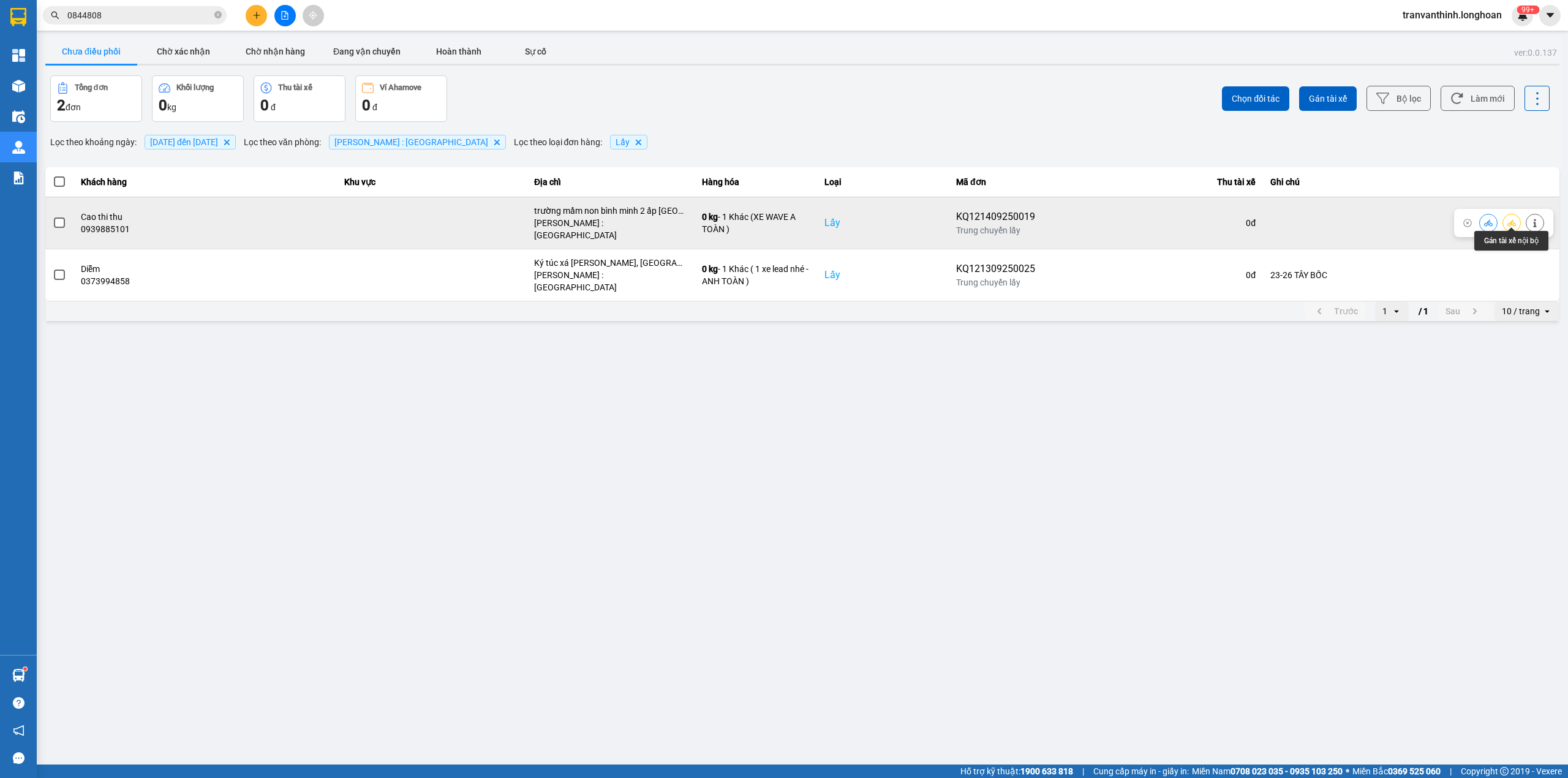
click at [1516, 221] on icon at bounding box center [1512, 223] width 9 height 9
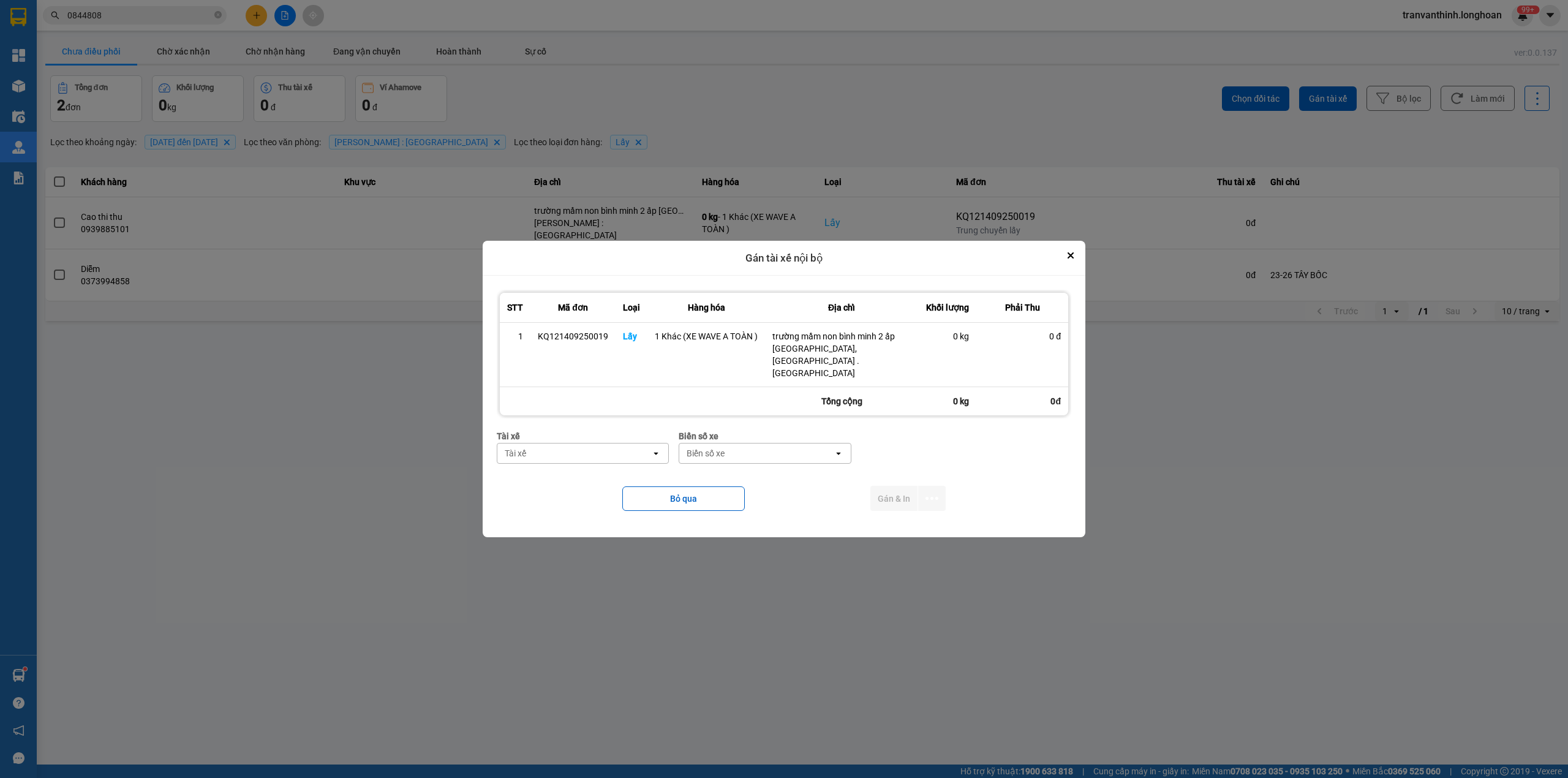
click at [567, 448] on div "Tài xế" at bounding box center [574, 453] width 154 height 19
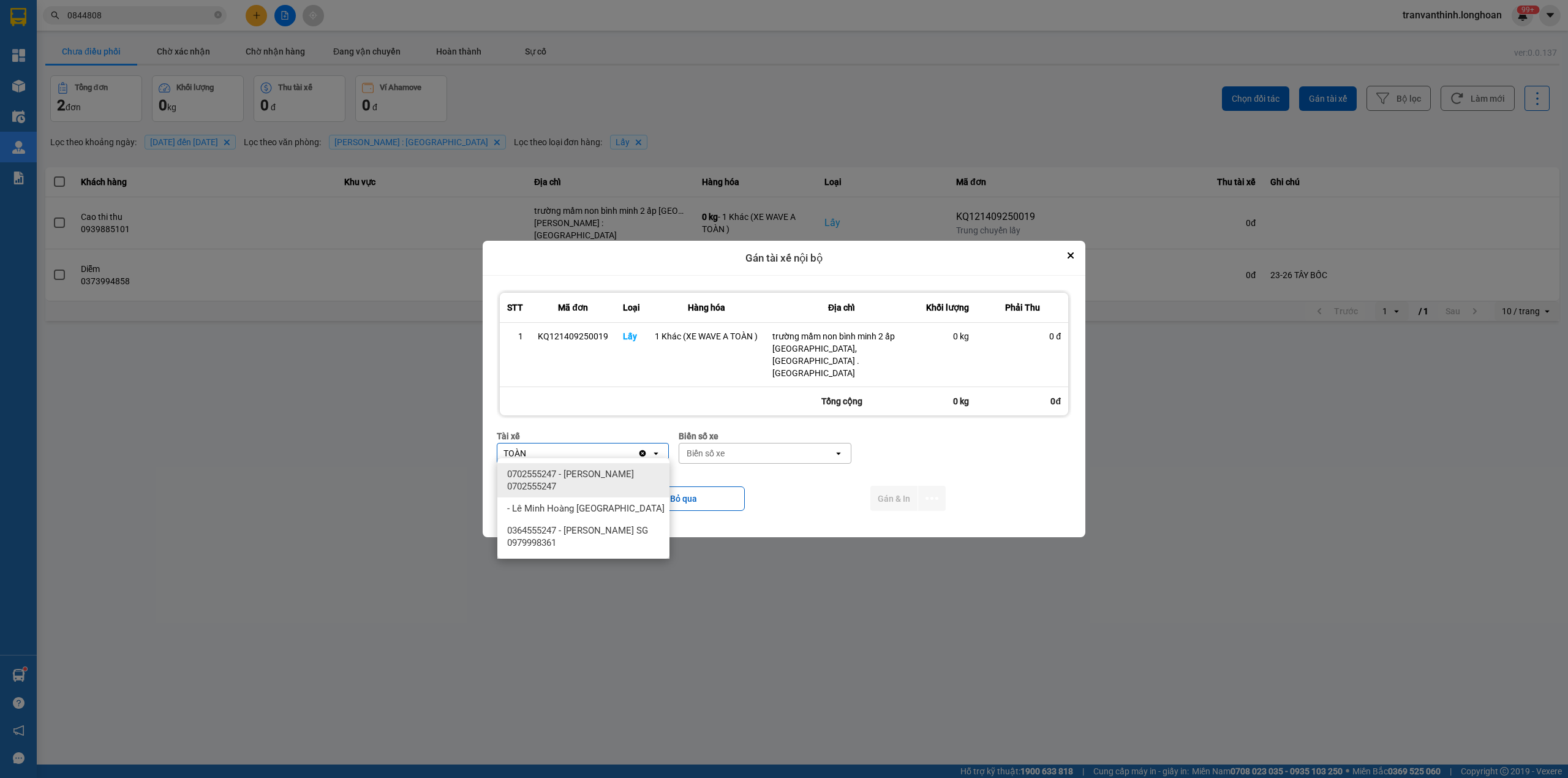
type input "TOÀN"
click at [627, 487] on span "0702555247 - [PERSON_NAME] 0702555247" at bounding box center [586, 480] width 158 height 25
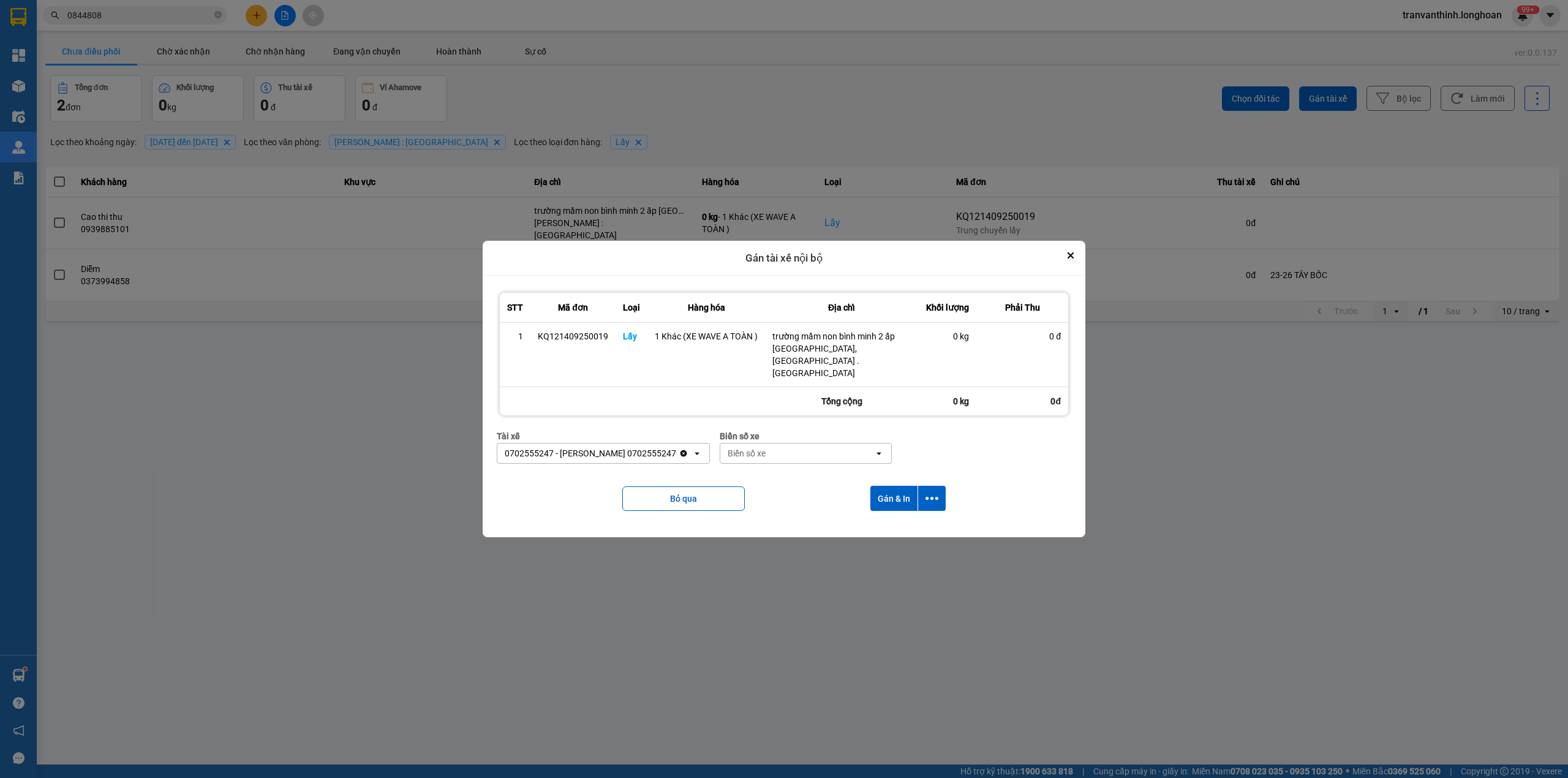
click at [822, 452] on div "Biển số xe" at bounding box center [797, 453] width 154 height 19
type input "96054"
click at [785, 468] on div "29H-960.54" at bounding box center [811, 474] width 172 height 22
click at [932, 492] on icon "dialog" at bounding box center [932, 498] width 13 height 13
click at [869, 527] on span "Chỉ gán tài" at bounding box center [883, 526] width 40 height 12
